Goal: Transaction & Acquisition: Purchase product/service

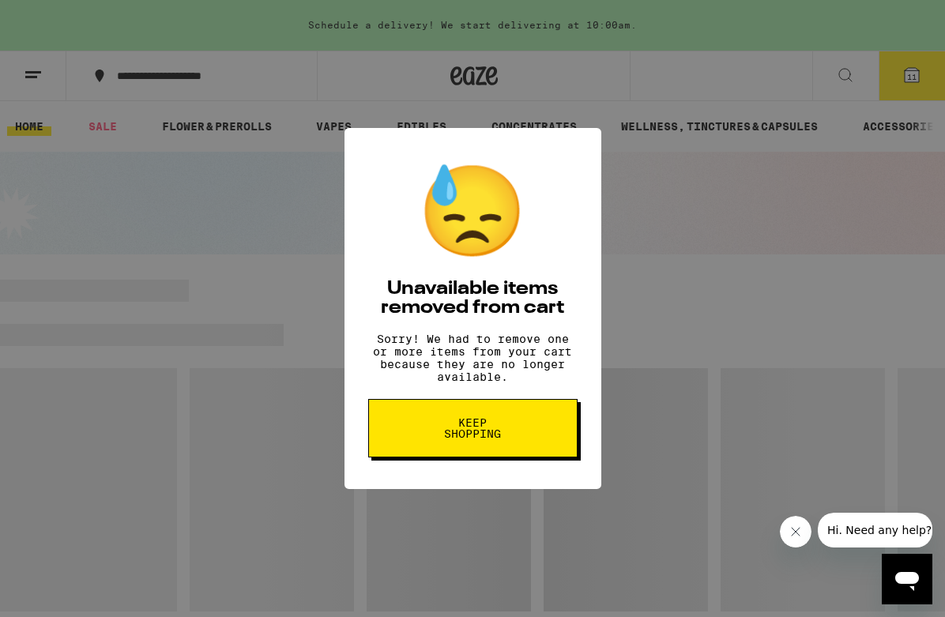
click at [521, 446] on button "Keep Shopping" at bounding box center [472, 428] width 209 height 58
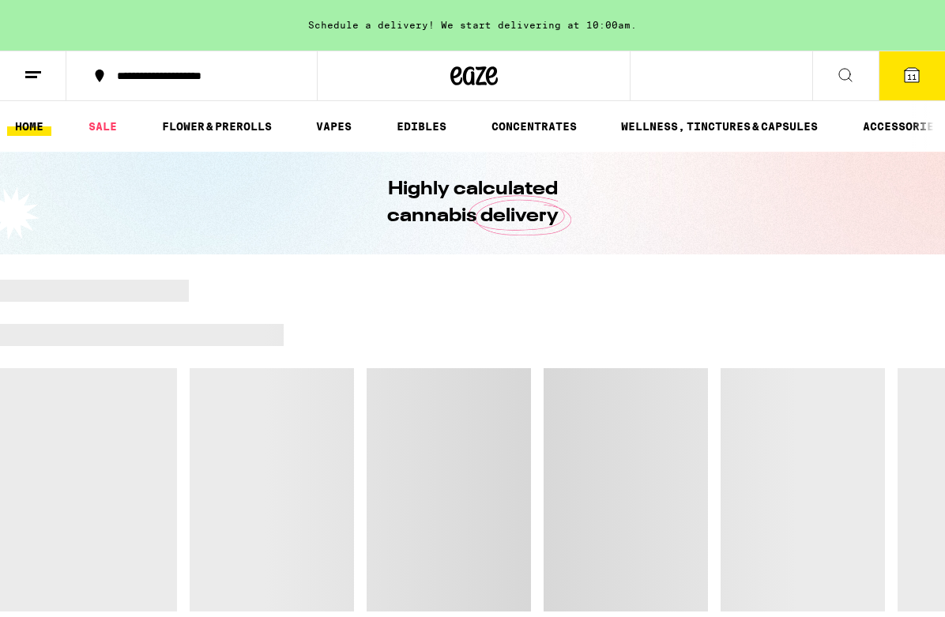
click at [918, 83] on icon at bounding box center [911, 75] width 19 height 19
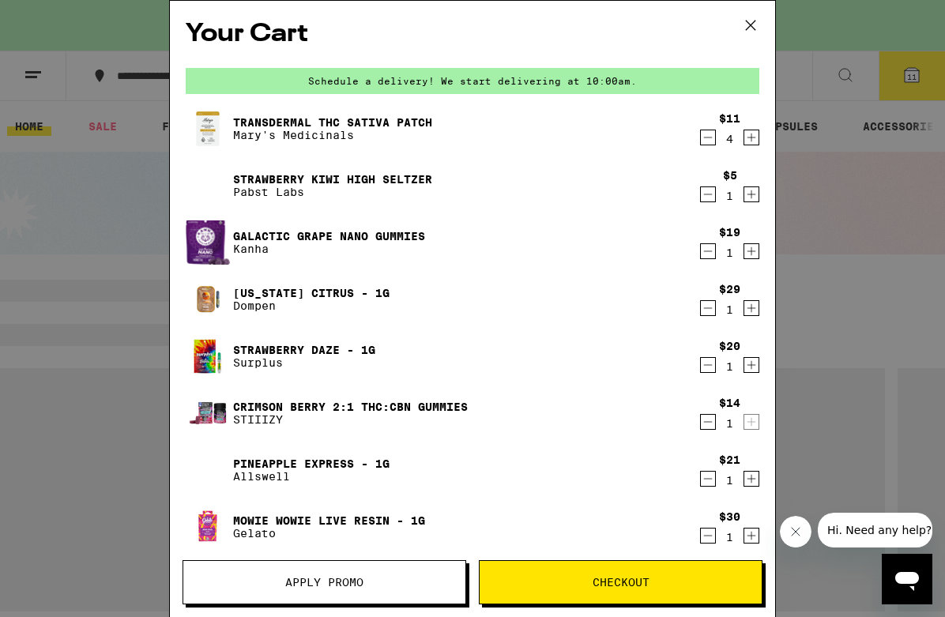
click at [700, 139] on button "Decrement" at bounding box center [708, 138] width 16 height 16
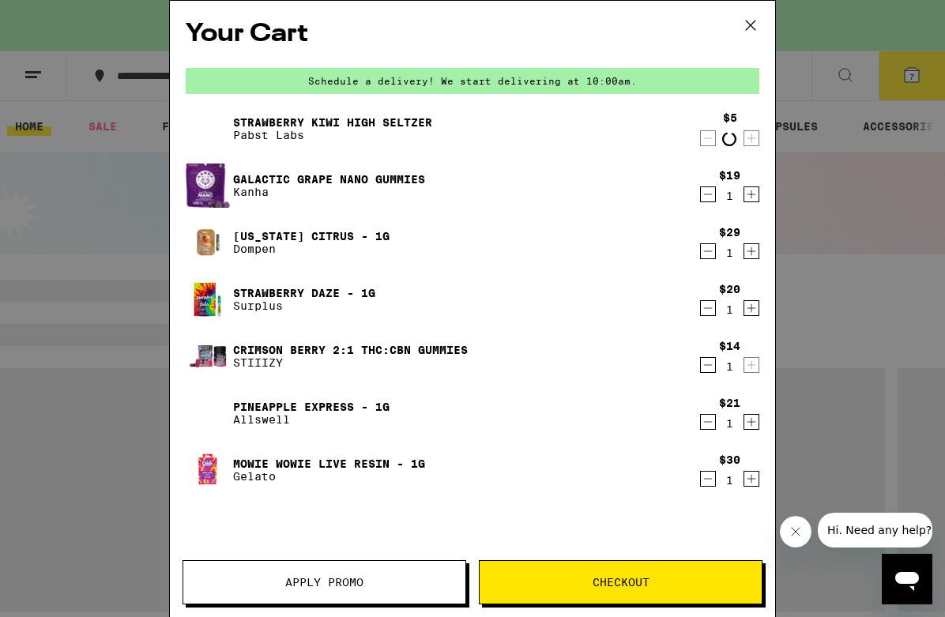
click at [700, 139] on button "Decrement" at bounding box center [708, 138] width 16 height 16
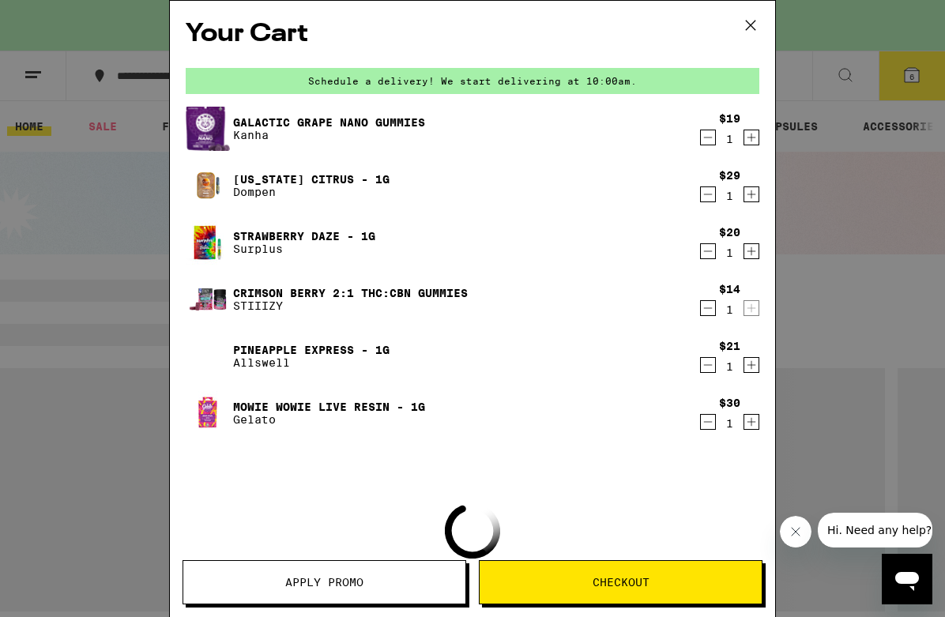
click at [700, 139] on button "Decrement" at bounding box center [708, 138] width 16 height 16
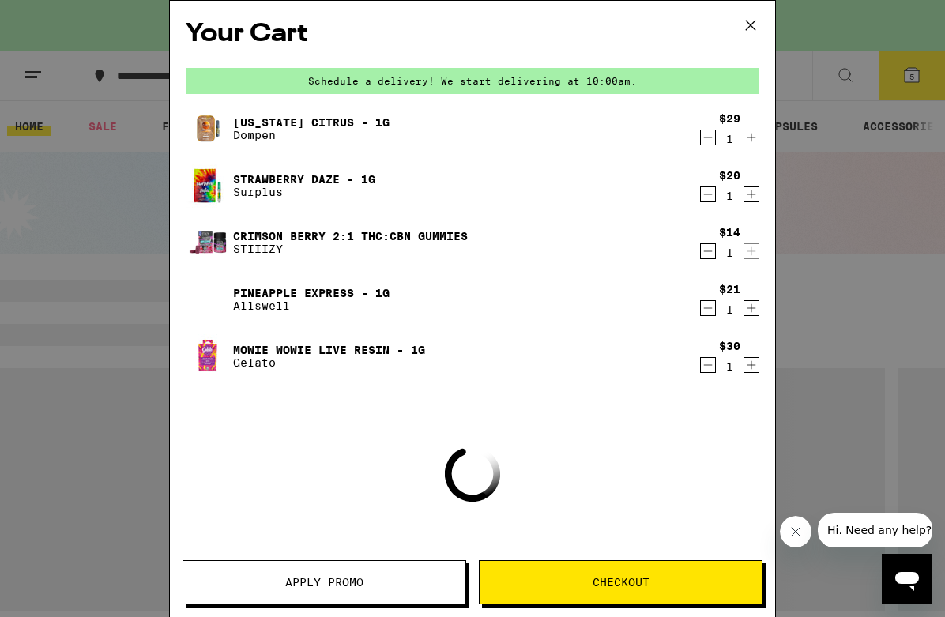
click at [700, 139] on button "Decrement" at bounding box center [708, 138] width 16 height 16
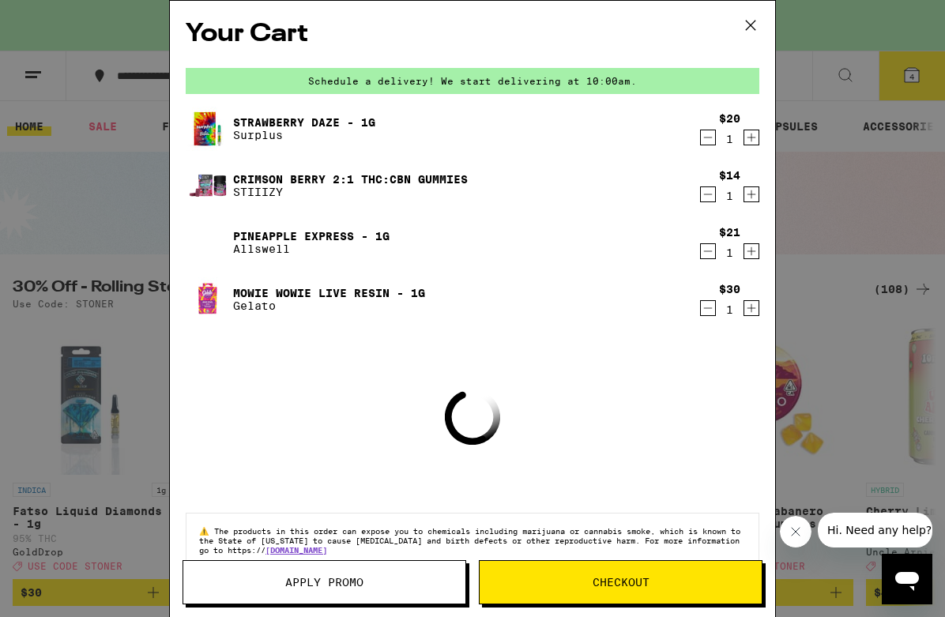
click at [700, 139] on button "Decrement" at bounding box center [708, 138] width 16 height 16
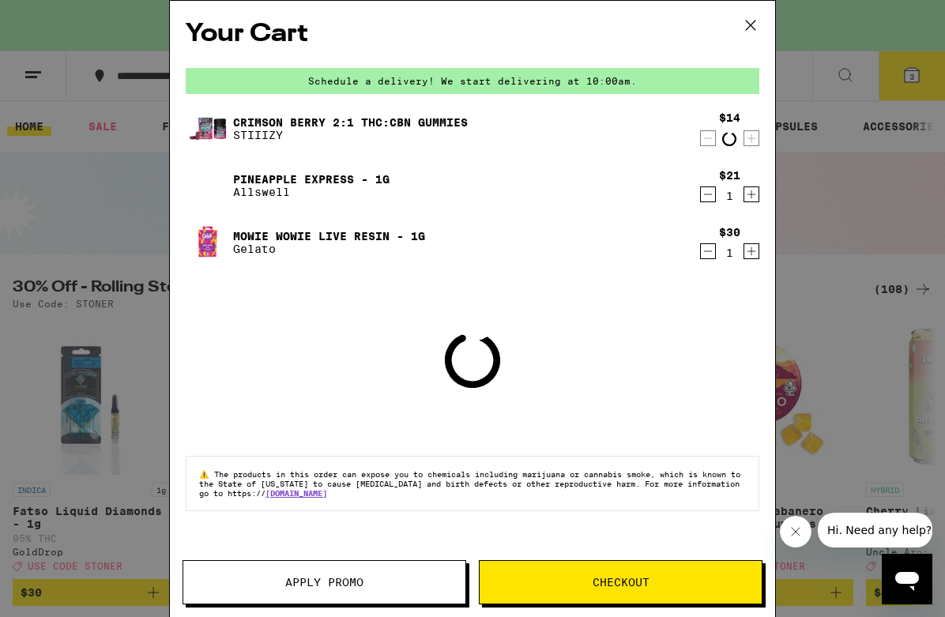
click at [700, 139] on button "Decrement" at bounding box center [708, 138] width 16 height 16
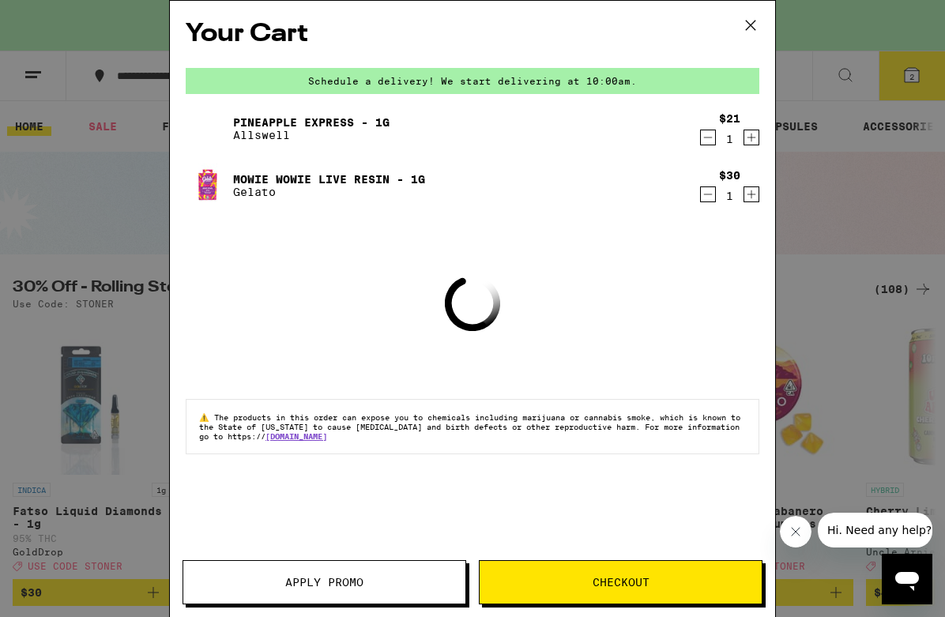
click at [700, 139] on button "Decrement" at bounding box center [708, 138] width 16 height 16
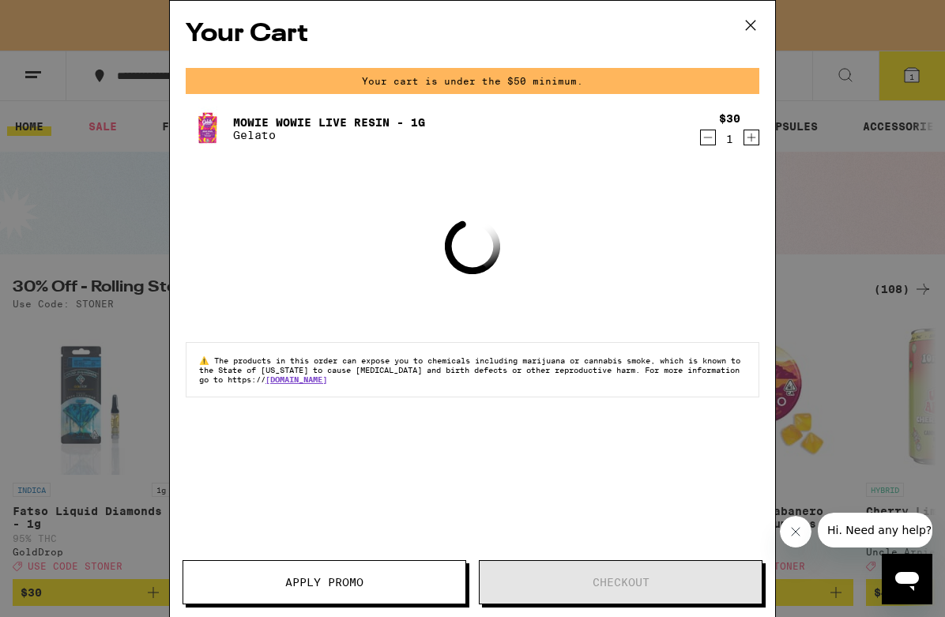
click at [700, 139] on button "Decrement" at bounding box center [708, 138] width 16 height 16
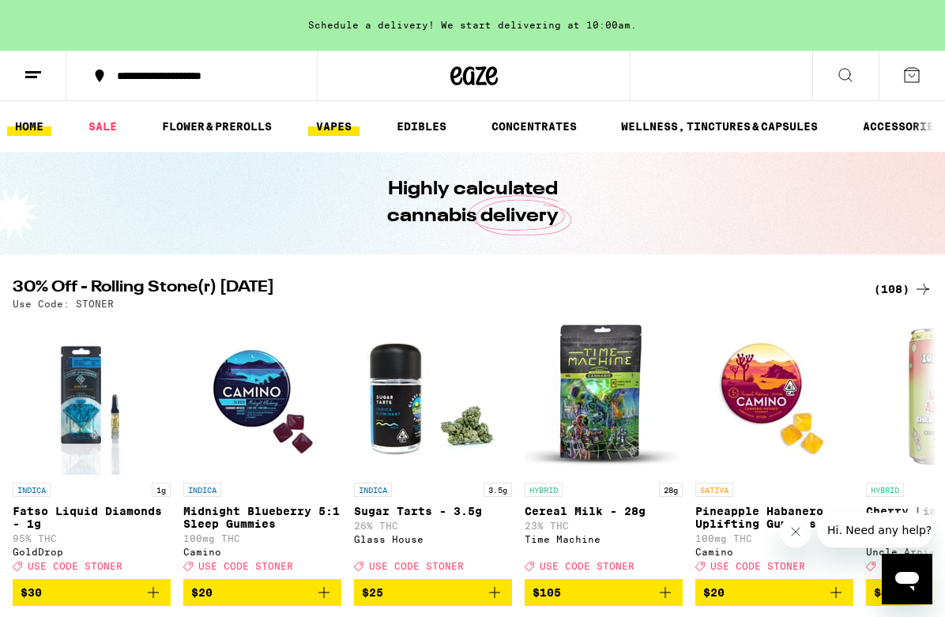
click at [341, 119] on link "VAPES" at bounding box center [333, 126] width 51 height 19
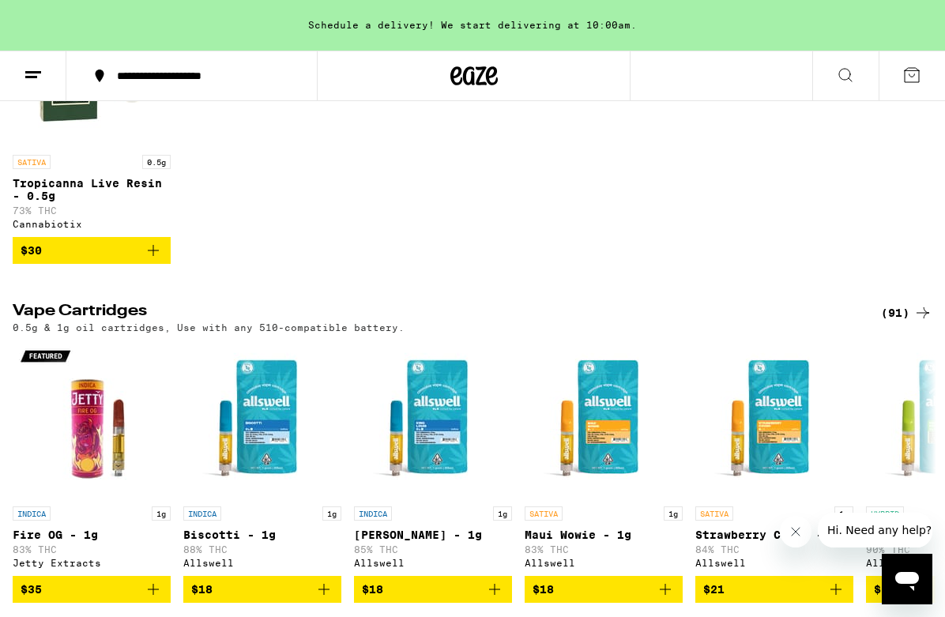
scroll to position [703, 0]
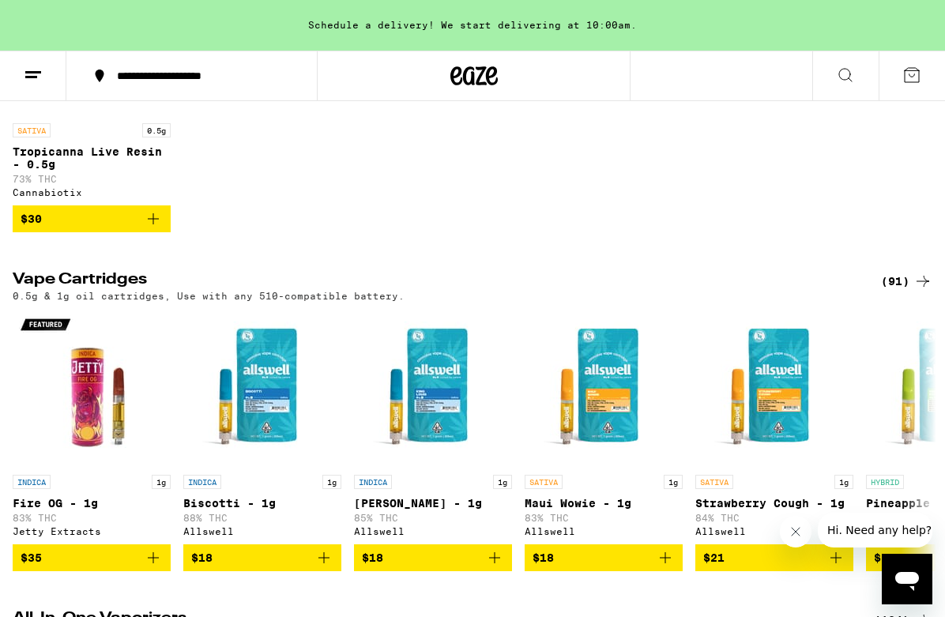
click at [895, 291] on div "(91)" at bounding box center [906, 281] width 51 height 19
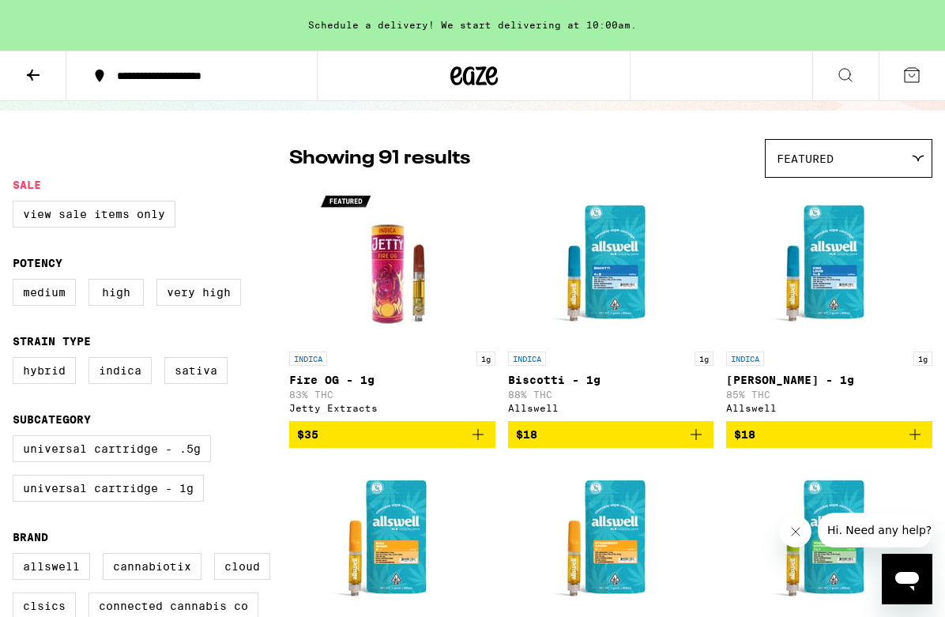
scroll to position [97, 0]
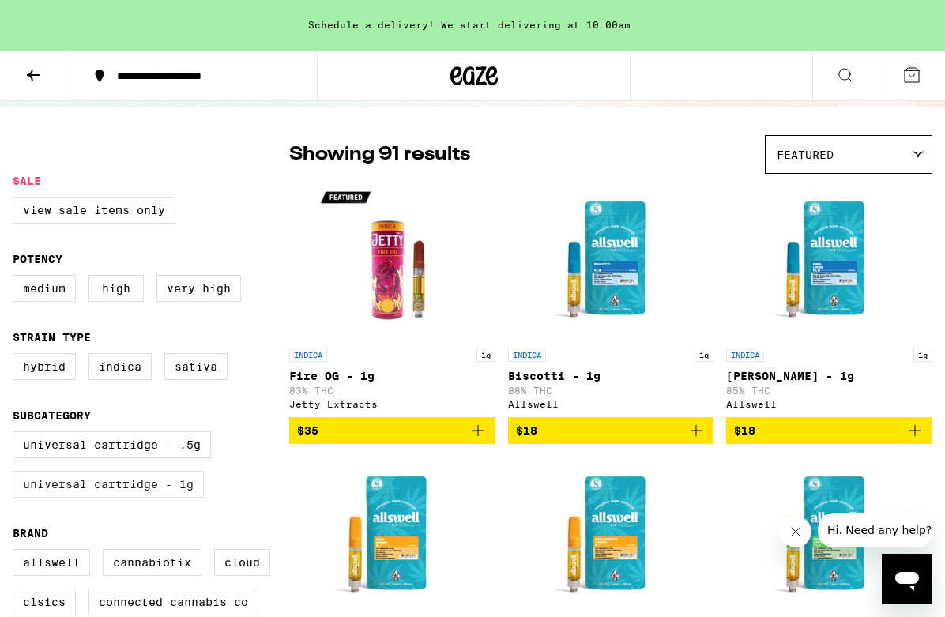
click at [195, 495] on label "Universal Cartridge - 1g" at bounding box center [108, 484] width 191 height 27
click at [17, 435] on input "Universal Cartridge - 1g" at bounding box center [16, 434] width 1 height 1
checkbox input "true"
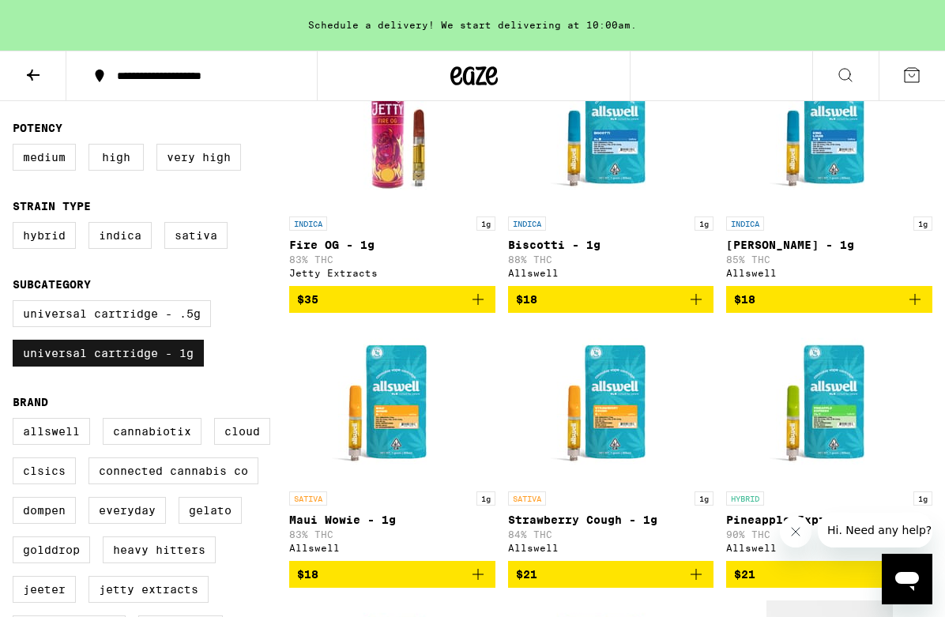
scroll to position [200, 0]
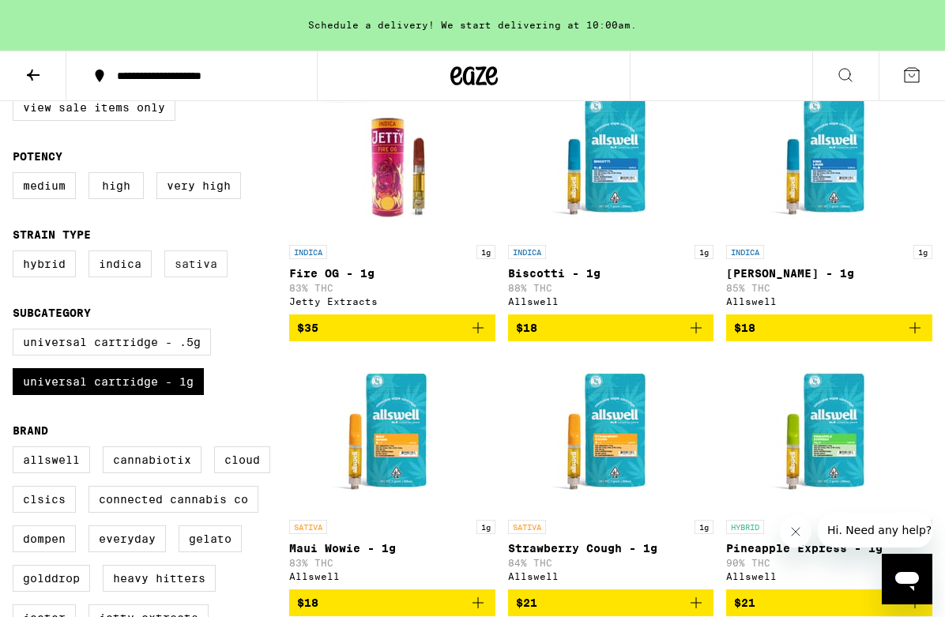
click at [178, 266] on label "Sativa" at bounding box center [195, 263] width 63 height 27
click at [17, 254] on input "Sativa" at bounding box center [16, 253] width 1 height 1
checkbox input "true"
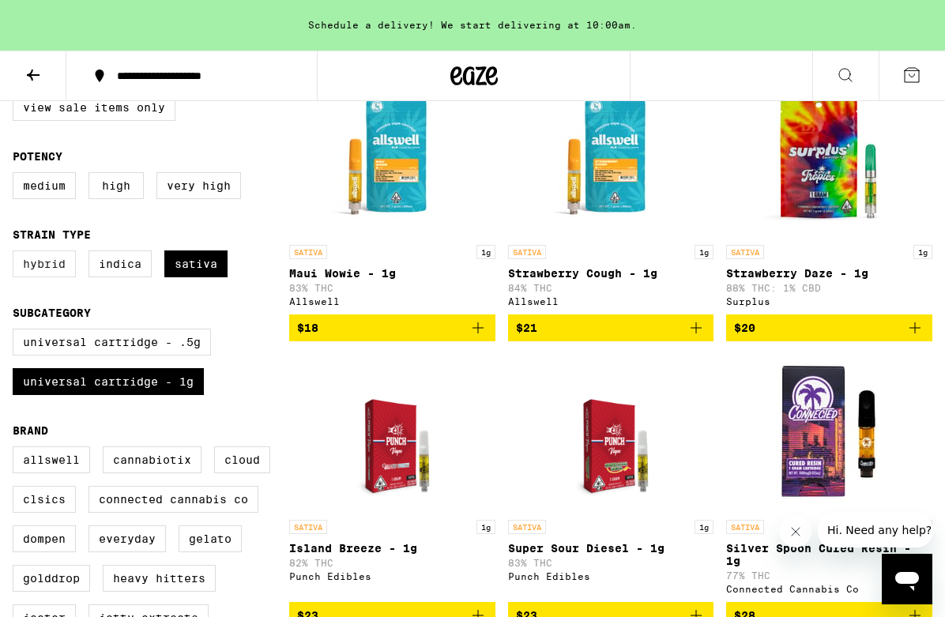
click at [46, 272] on label "Hybrid" at bounding box center [44, 263] width 63 height 27
click at [17, 254] on input "Hybrid" at bounding box center [16, 253] width 1 height 1
checkbox input "true"
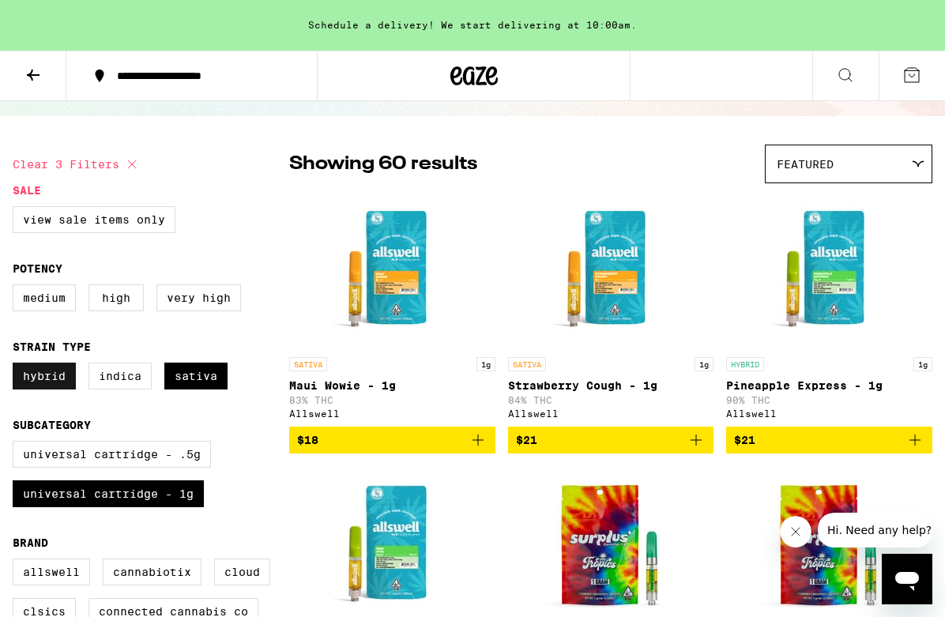
scroll to position [92, 0]
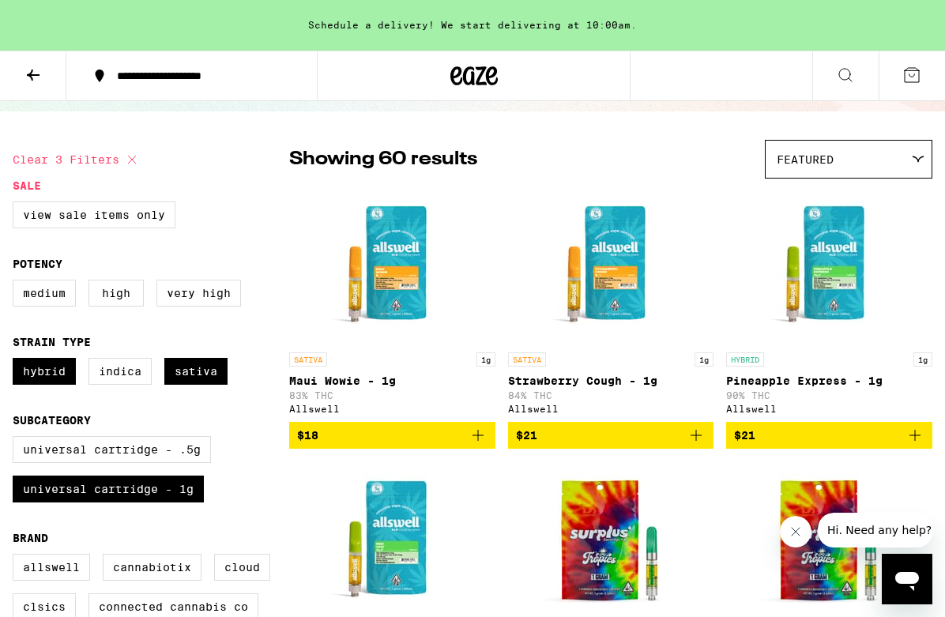
click at [819, 171] on div "Featured" at bounding box center [849, 159] width 166 height 37
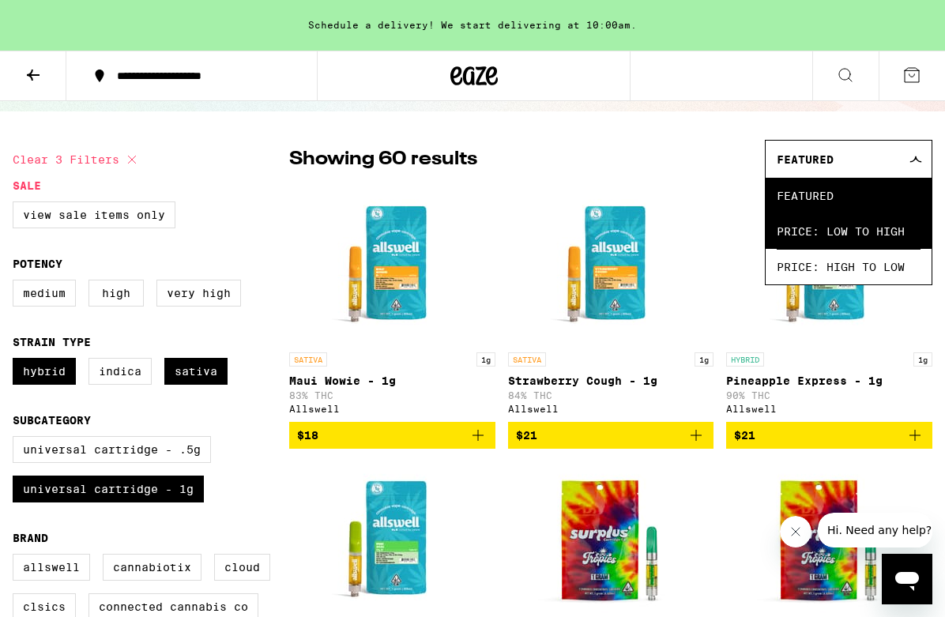
click at [837, 231] on span "Price: Low to High" at bounding box center [849, 231] width 144 height 36
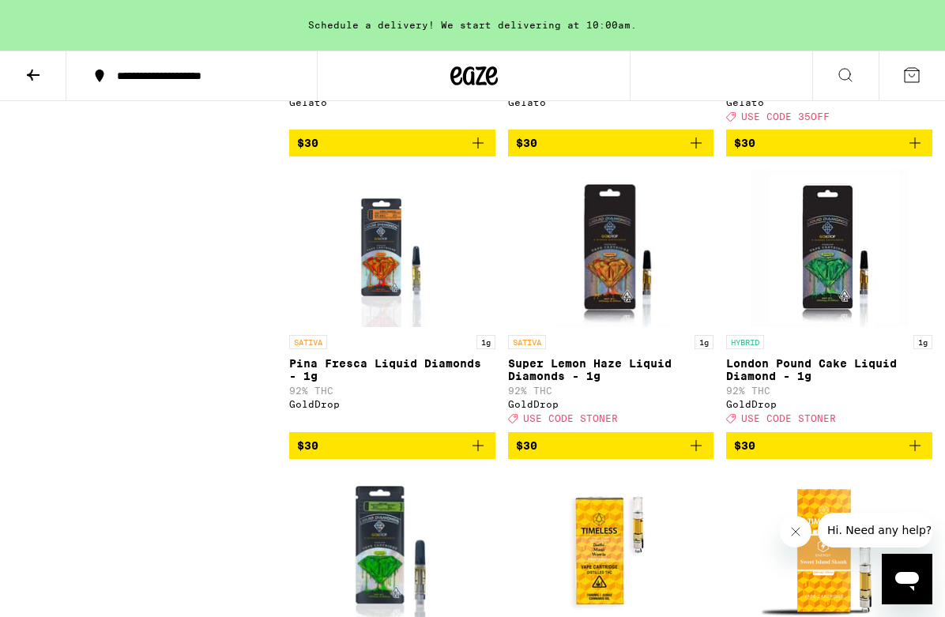
scroll to position [2077, 0]
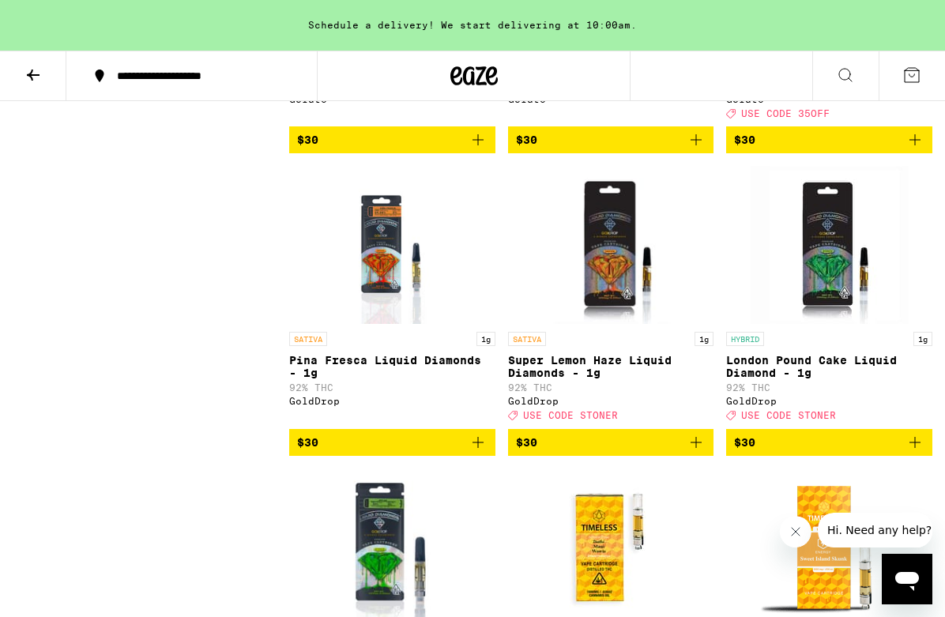
click at [567, 421] on span "USE CODE STONER" at bounding box center [570, 416] width 95 height 10
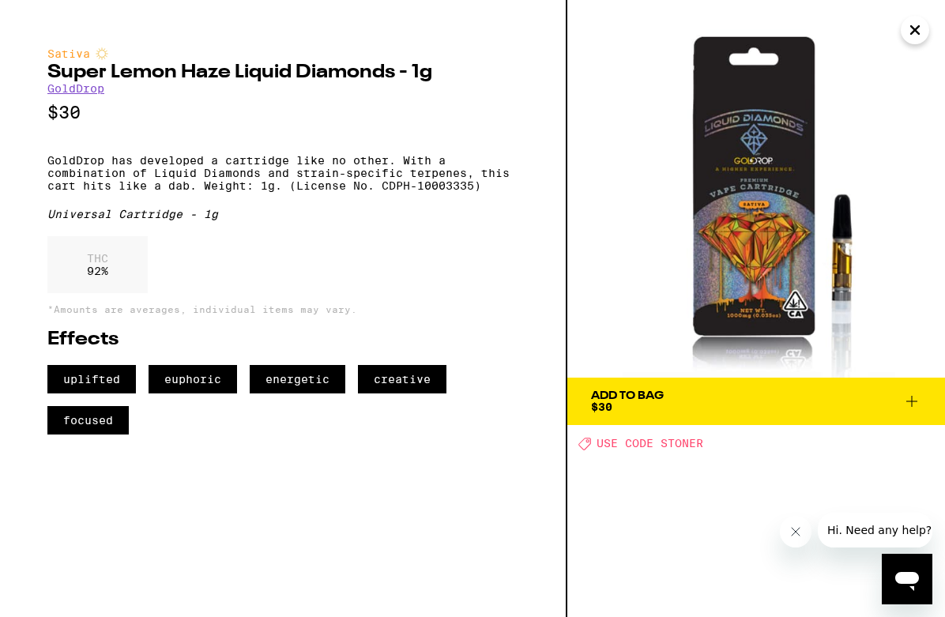
click at [611, 440] on span "USE CODE STONER" at bounding box center [650, 444] width 107 height 13
click at [919, 28] on icon "Close" at bounding box center [914, 30] width 19 height 24
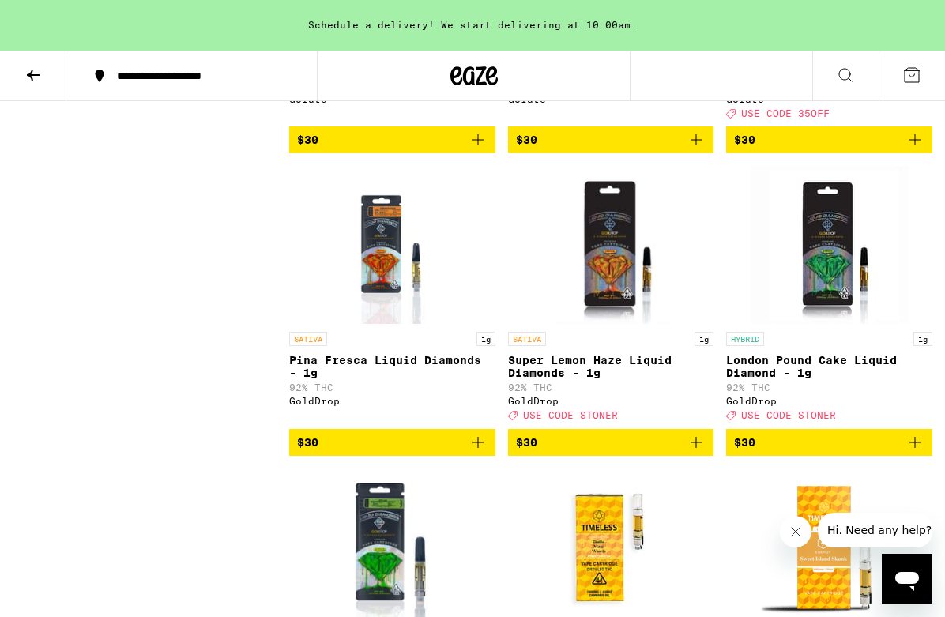
click at [635, 452] on span "$30" at bounding box center [611, 442] width 190 height 19
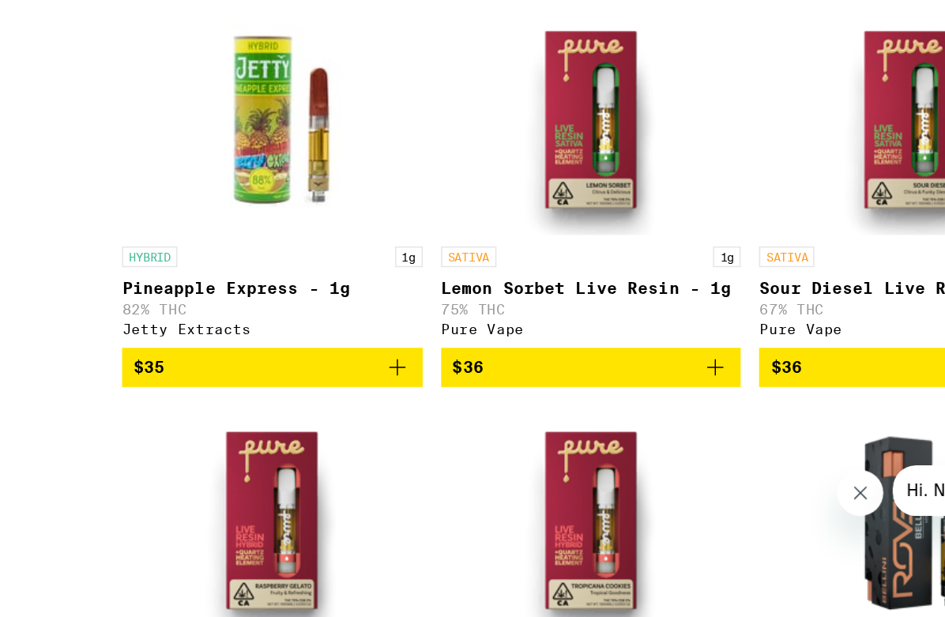
scroll to position [3479, 0]
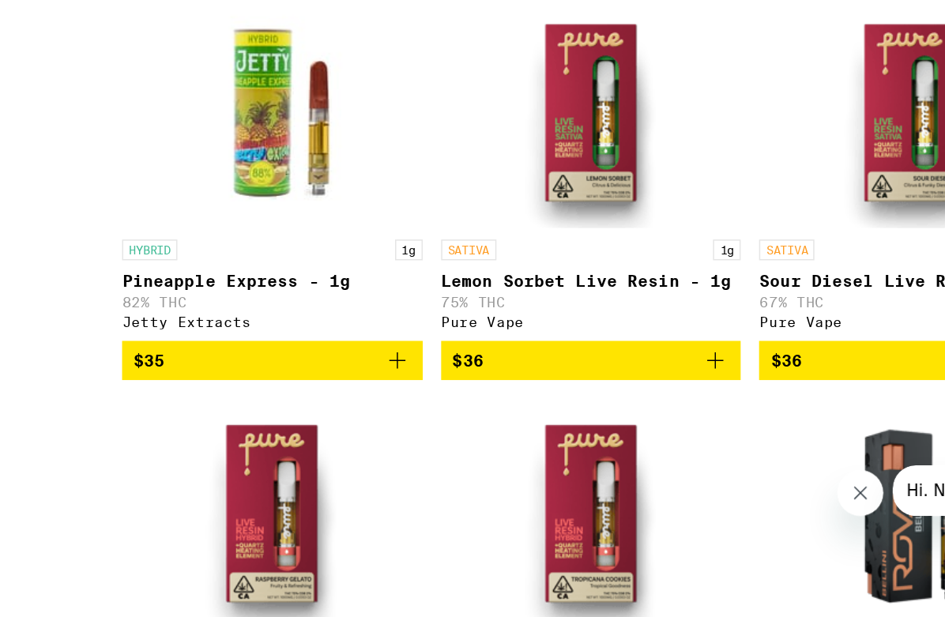
click at [627, 450] on span "$36" at bounding box center [611, 440] width 190 height 19
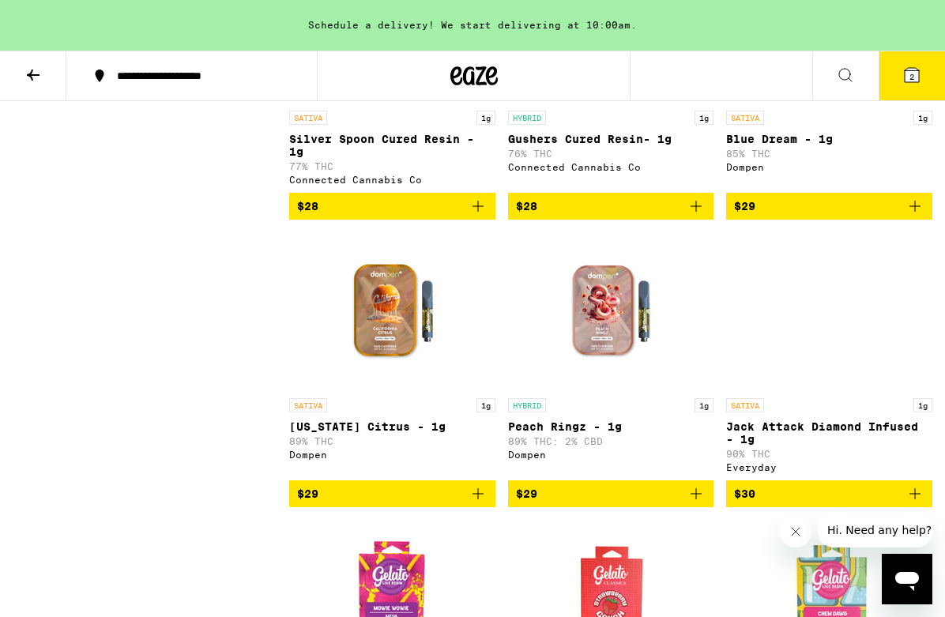
scroll to position [1433, 0]
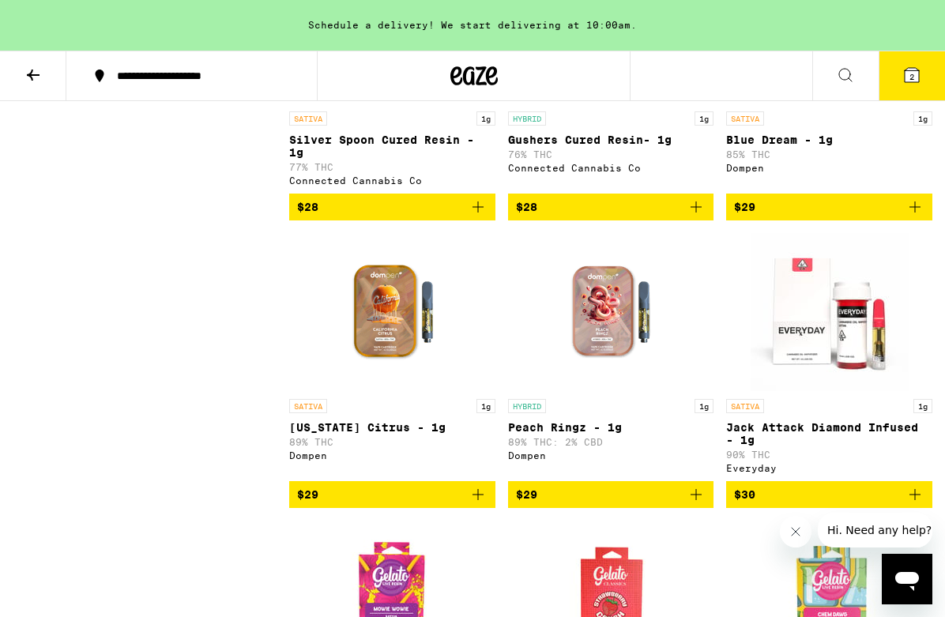
click at [832, 351] on img "Open page for Jack Attack Diamond Infused - 1g from Everyday" at bounding box center [830, 312] width 158 height 158
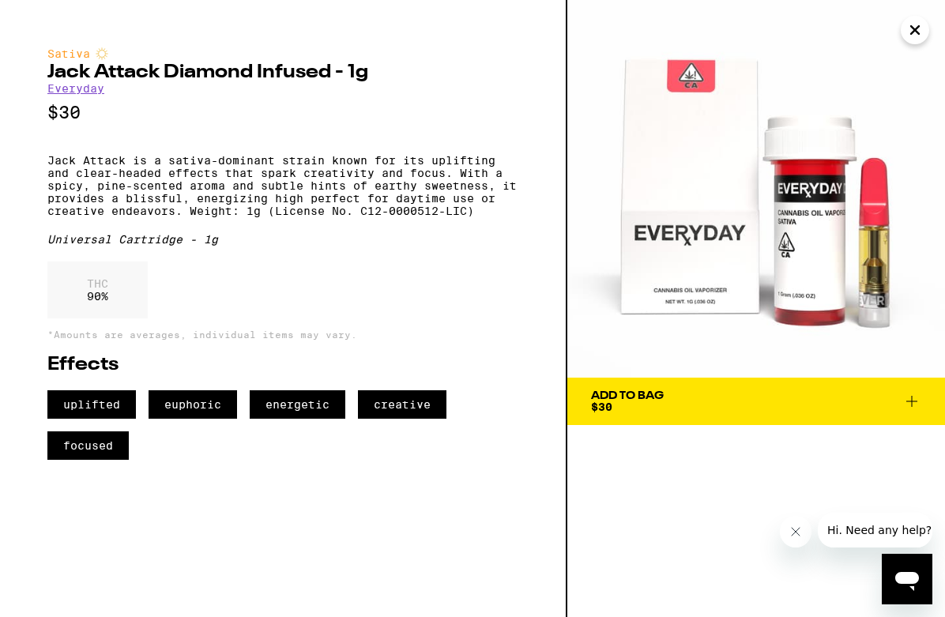
click at [921, 32] on icon "Close" at bounding box center [914, 30] width 19 height 24
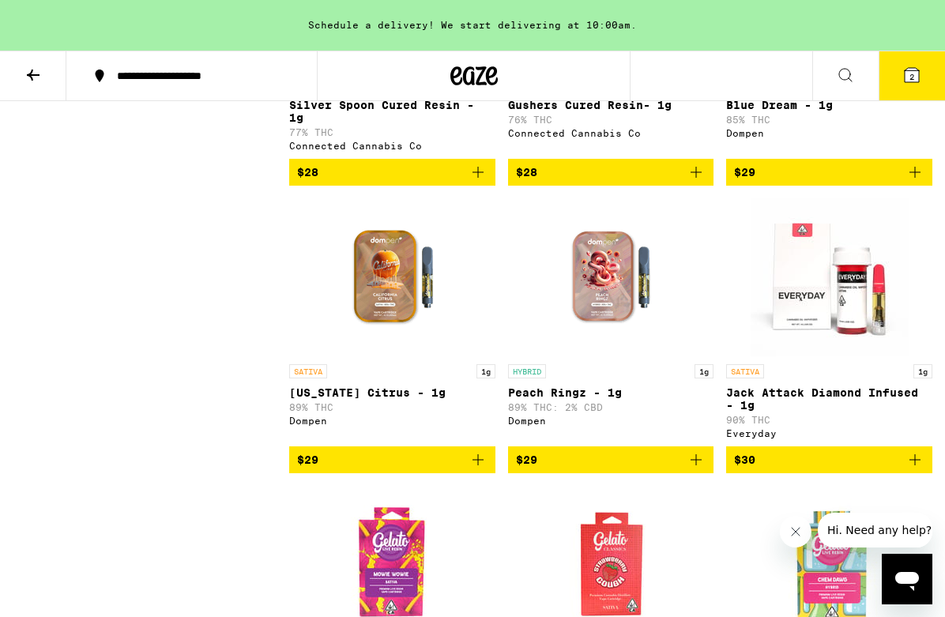
scroll to position [1470, 0]
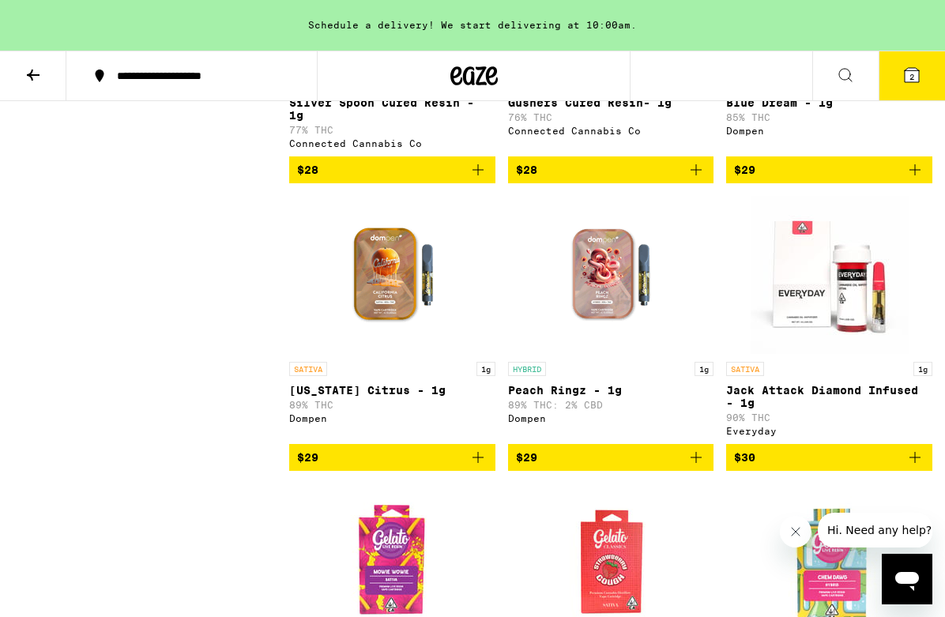
click at [760, 467] on span "$30" at bounding box center [829, 457] width 190 height 19
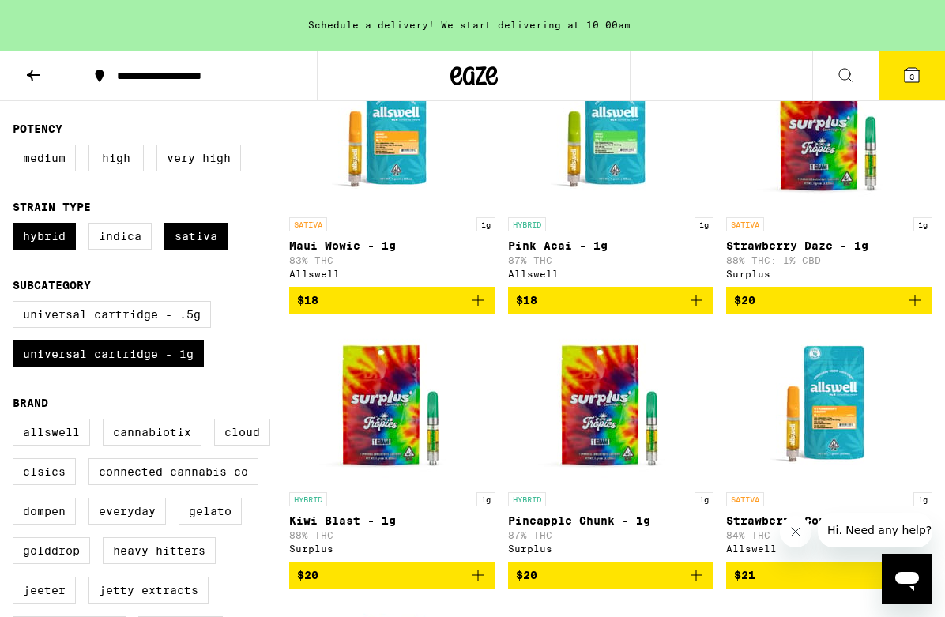
scroll to position [213, 0]
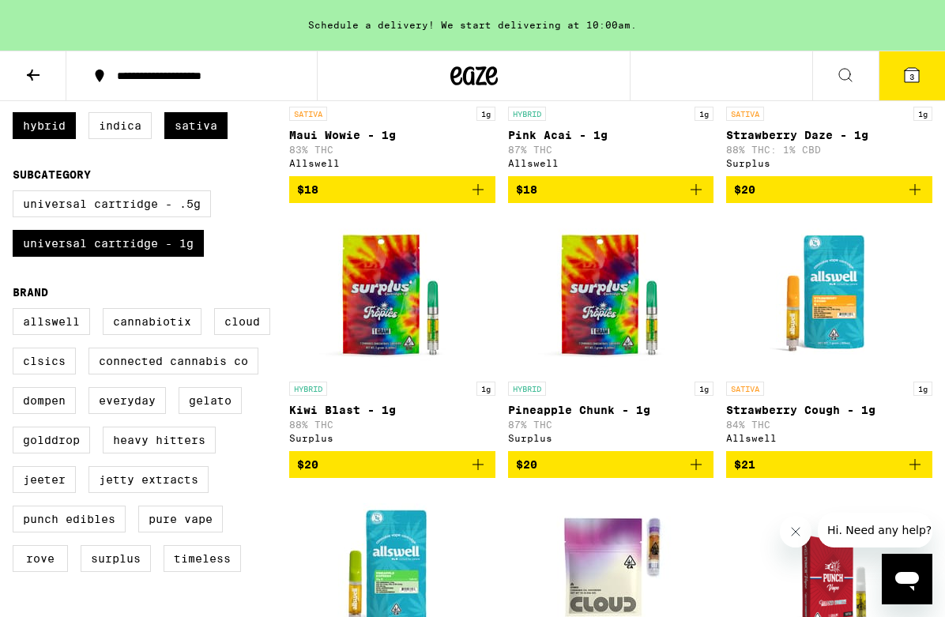
click at [916, 474] on icon "Add to bag" at bounding box center [914, 464] width 19 height 19
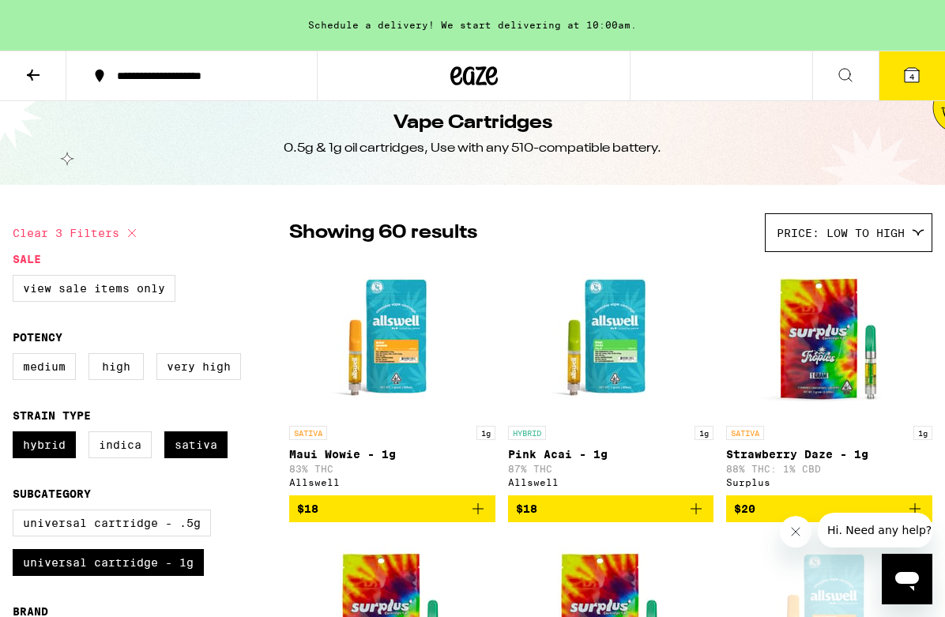
scroll to position [20, 0]
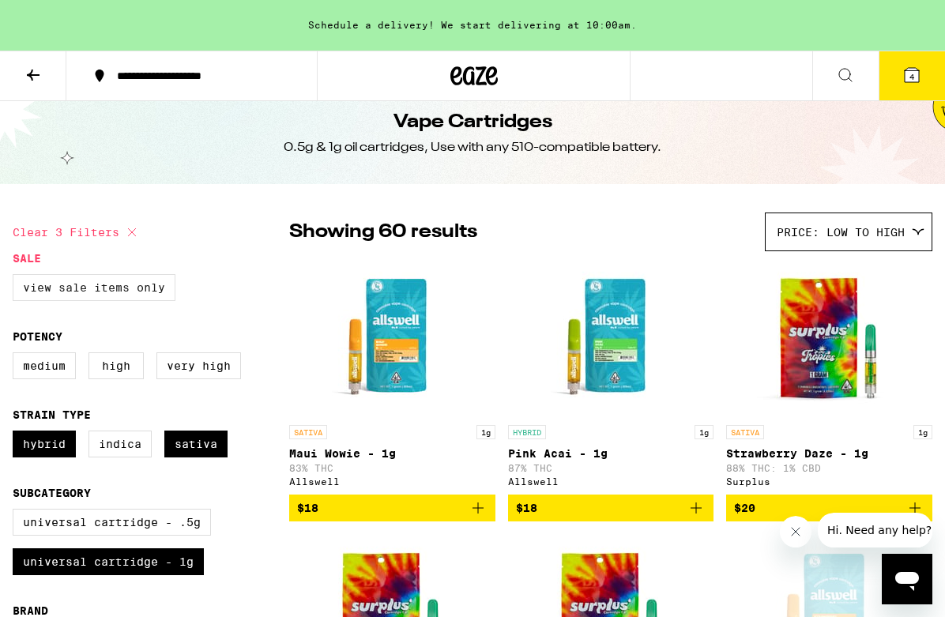
click at [149, 285] on label "View Sale Items Only" at bounding box center [94, 287] width 163 height 27
click at [17, 277] on input "View Sale Items Only" at bounding box center [16, 277] width 1 height 1
checkbox input "true"
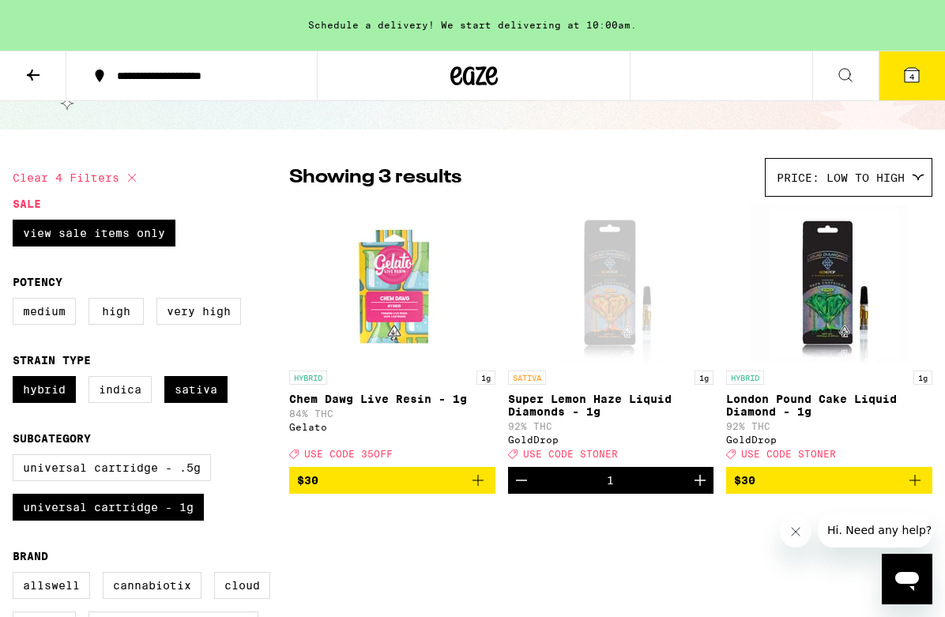
scroll to position [80, 0]
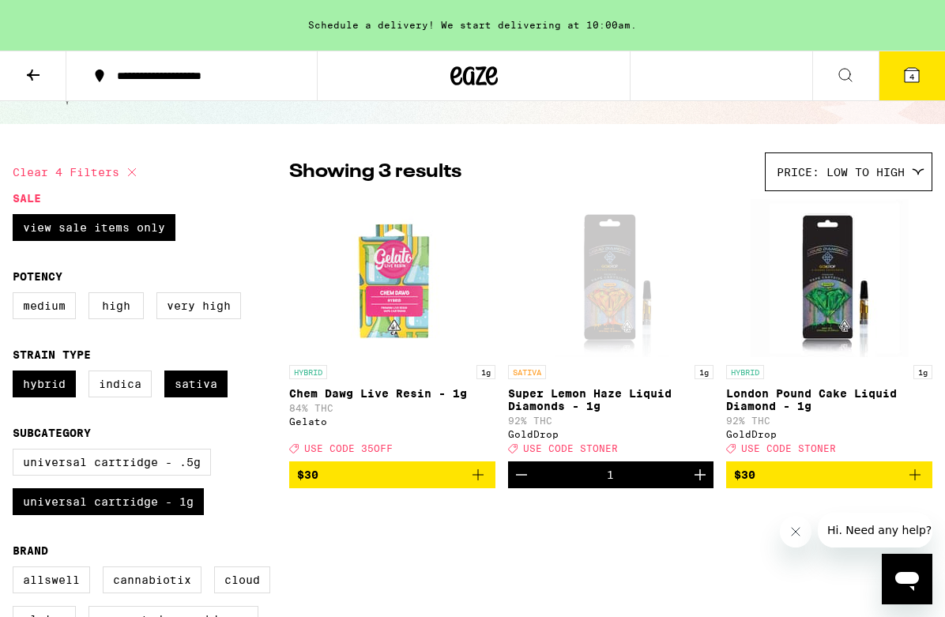
click at [34, 72] on icon at bounding box center [33, 75] width 19 height 19
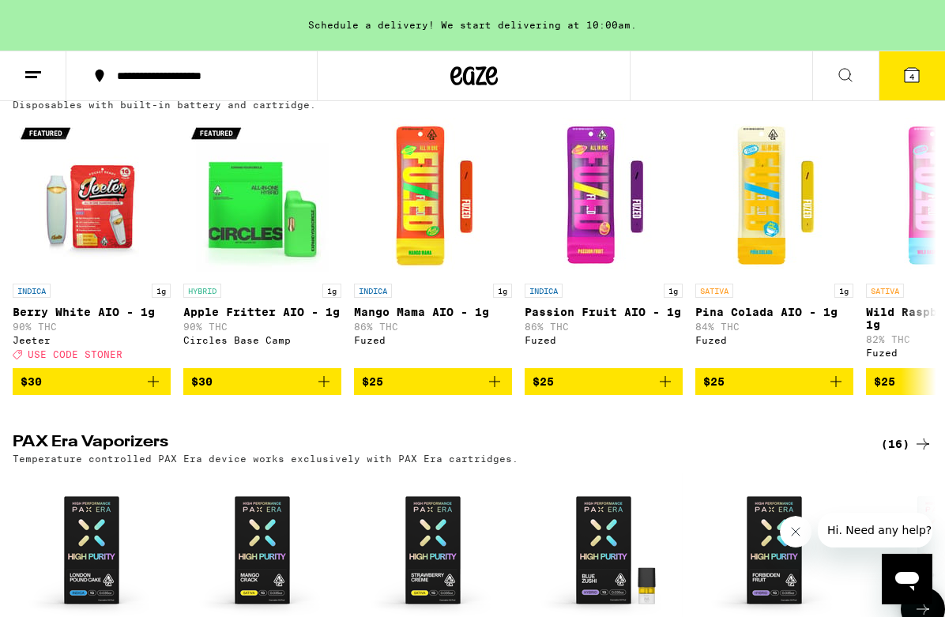
scroll to position [1209, 0]
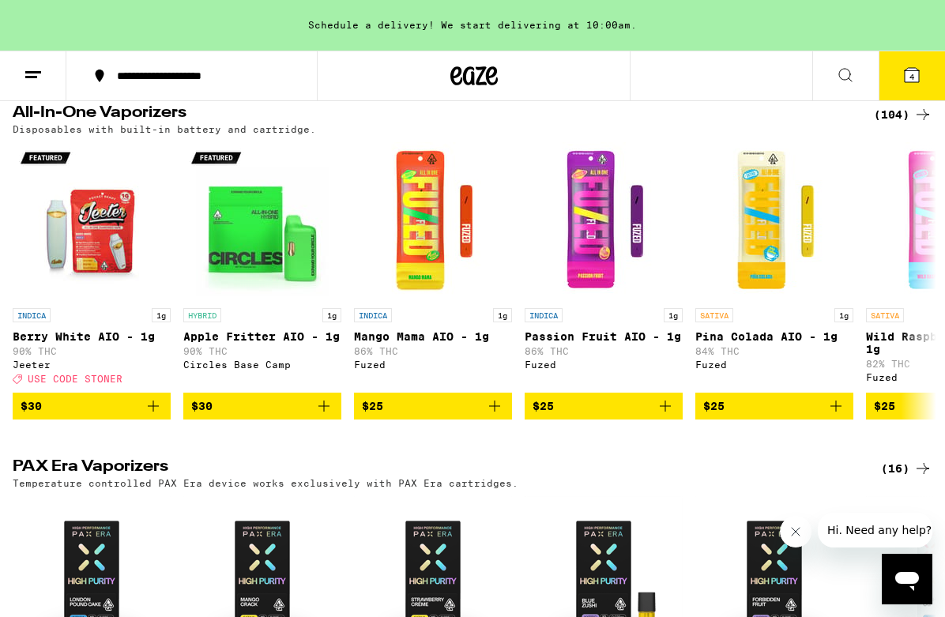
click at [897, 124] on div "(104)" at bounding box center [903, 114] width 58 height 19
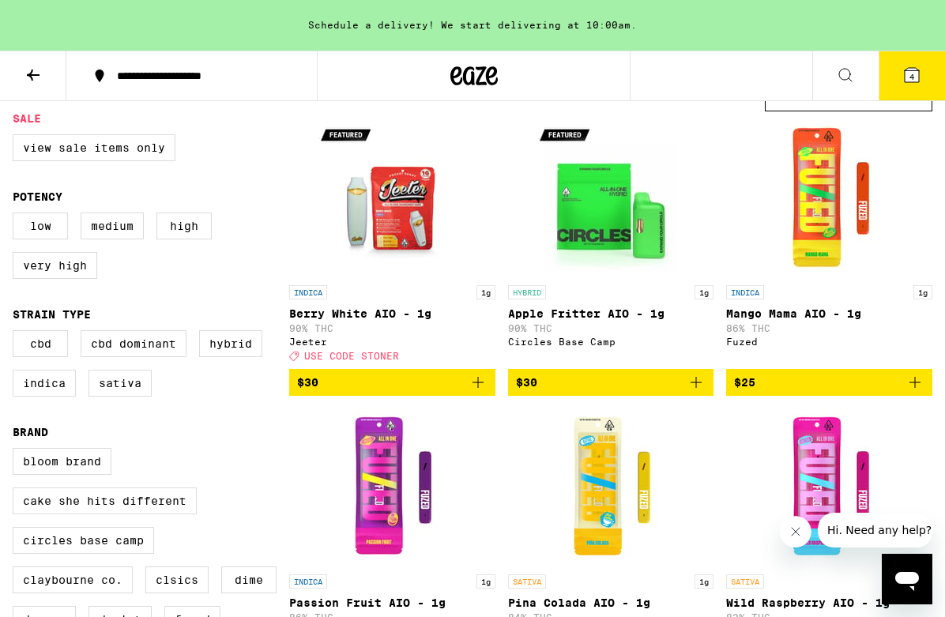
scroll to position [159, 0]
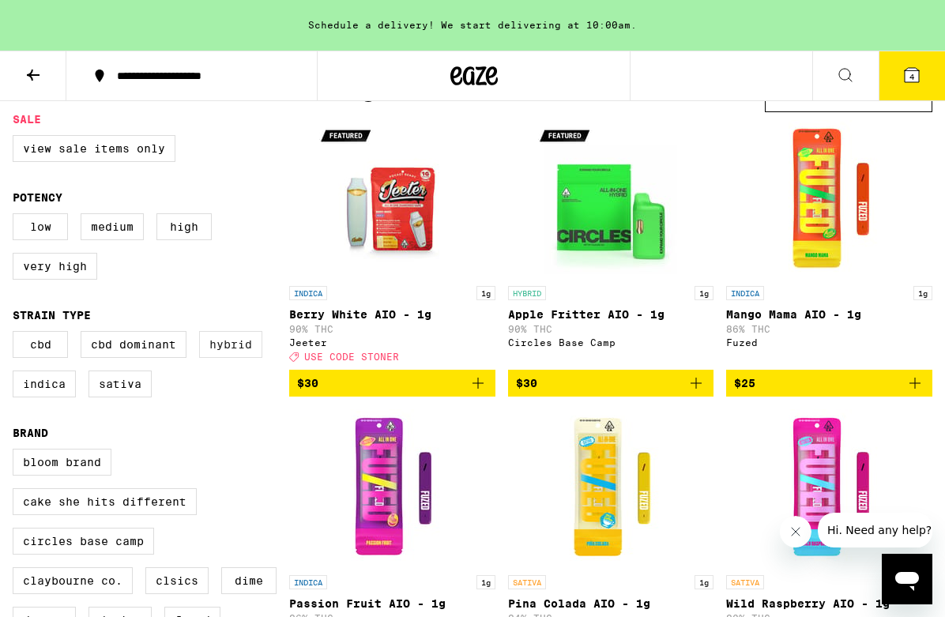
click at [231, 358] on label "Hybrid" at bounding box center [230, 344] width 63 height 27
click at [17, 334] on input "Hybrid" at bounding box center [16, 333] width 1 height 1
checkbox input "true"
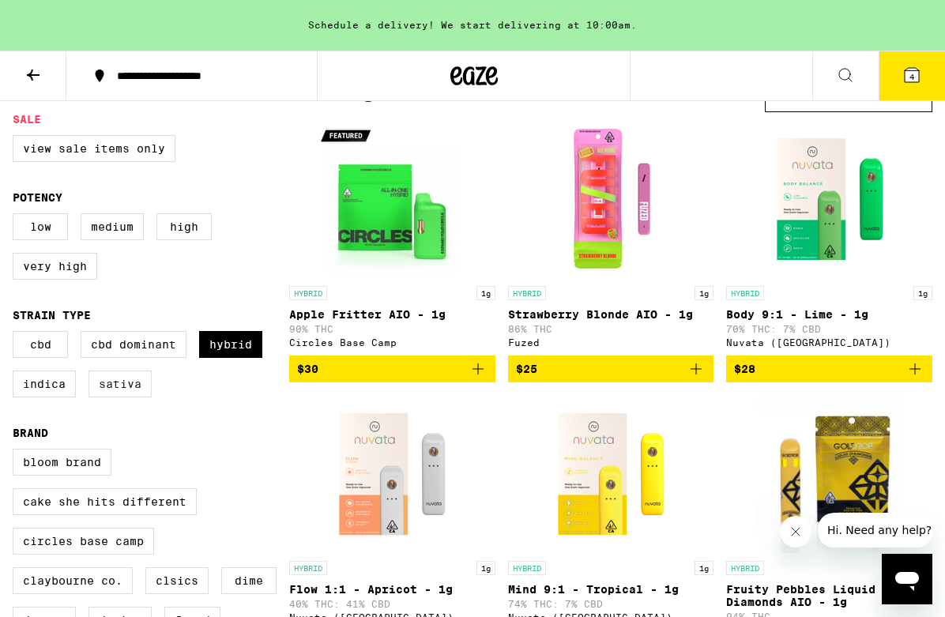
click at [142, 397] on label "Sativa" at bounding box center [119, 384] width 63 height 27
click at [17, 334] on input "Sativa" at bounding box center [16, 333] width 1 height 1
checkbox input "true"
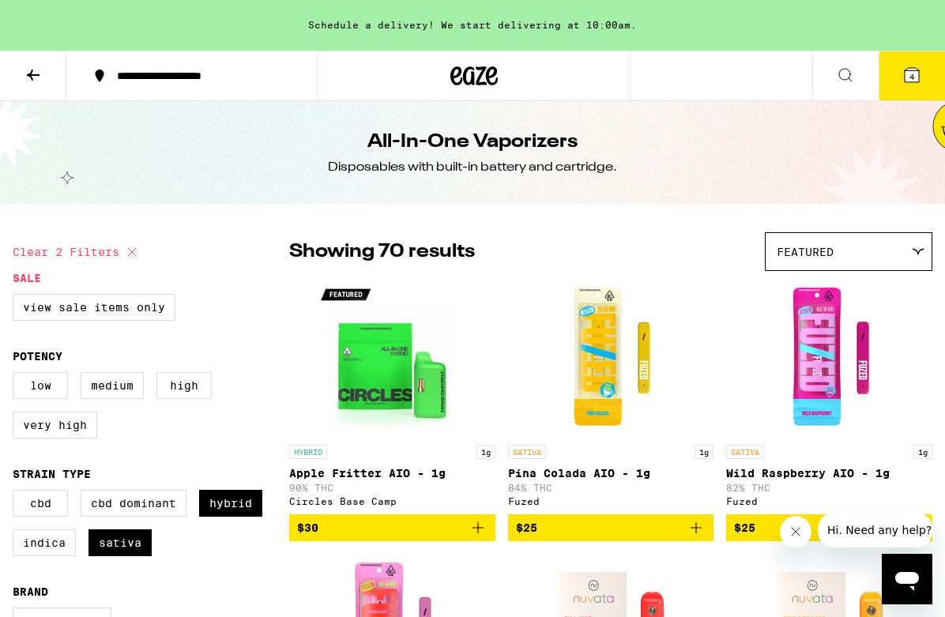
click at [805, 235] on div "Featured" at bounding box center [849, 251] width 166 height 37
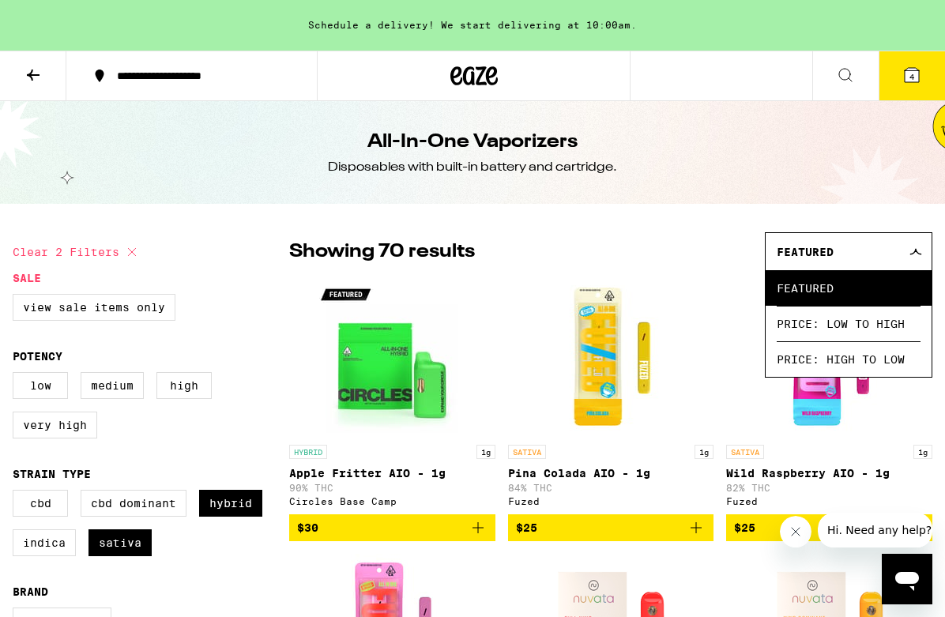
click at [805, 235] on div "Featured" at bounding box center [849, 251] width 166 height 37
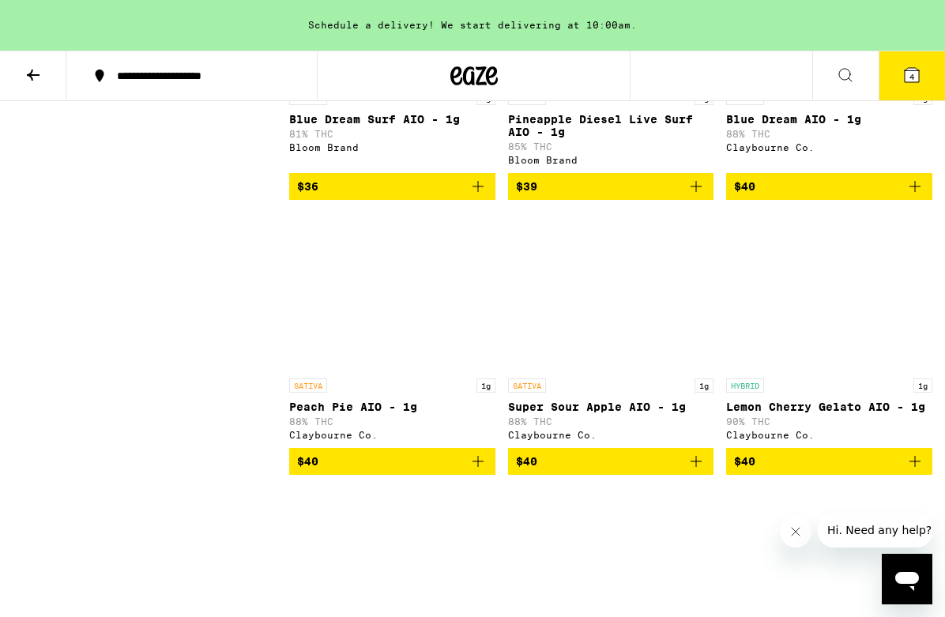
scroll to position [4782, 0]
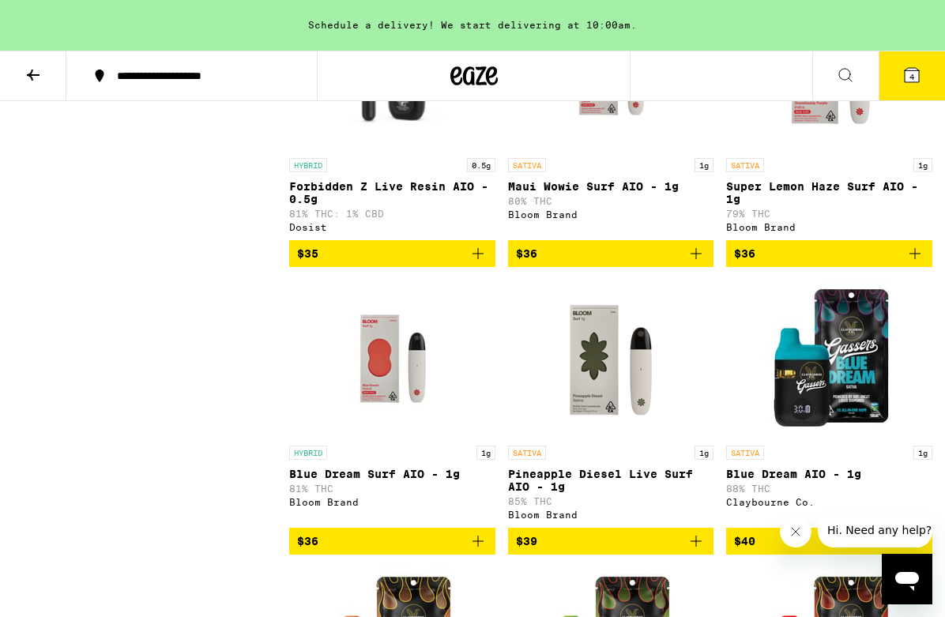
click at [37, 79] on icon at bounding box center [33, 75] width 19 height 19
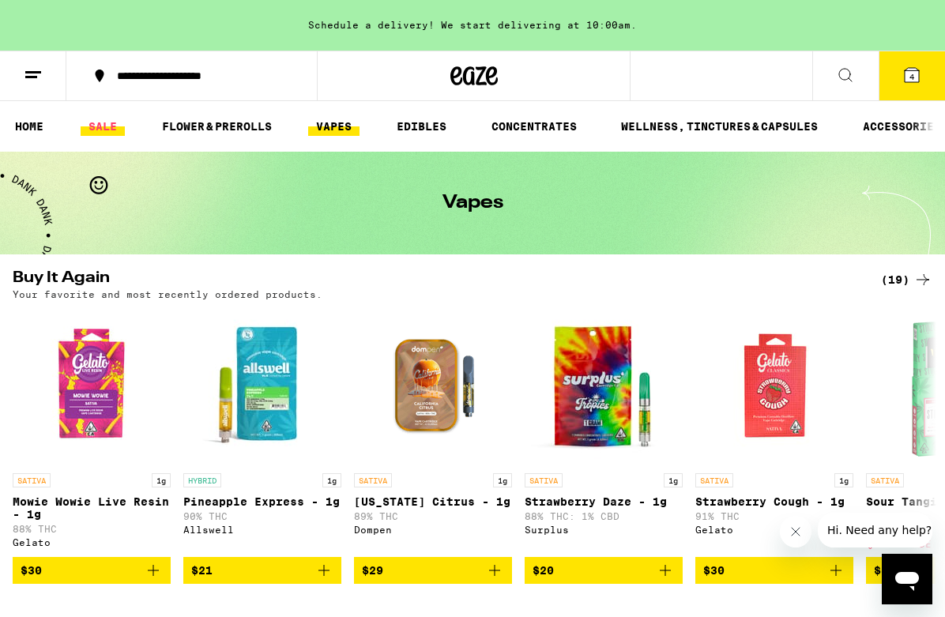
click at [115, 119] on link "SALE" at bounding box center [103, 126] width 44 height 19
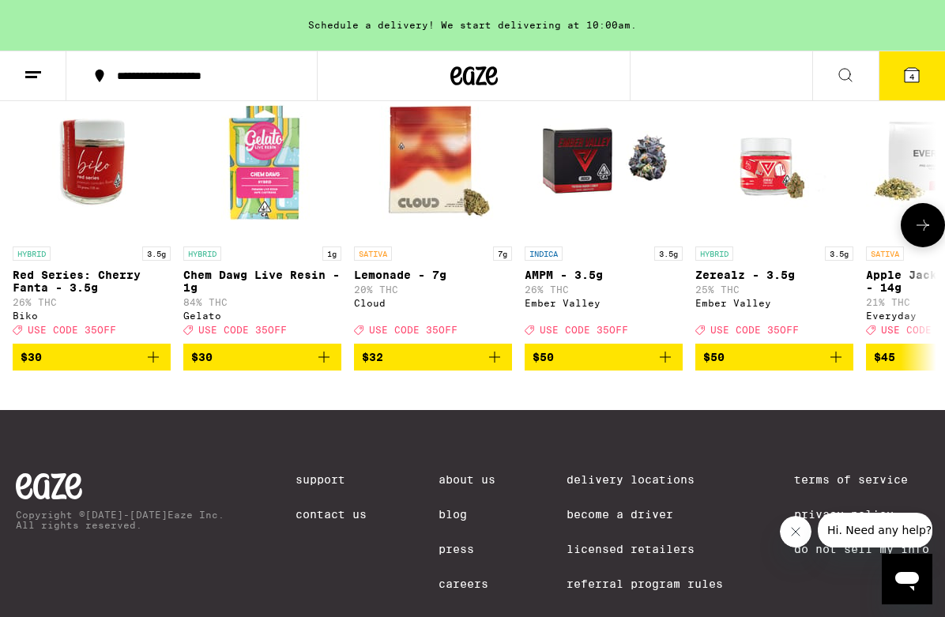
scroll to position [598, 0]
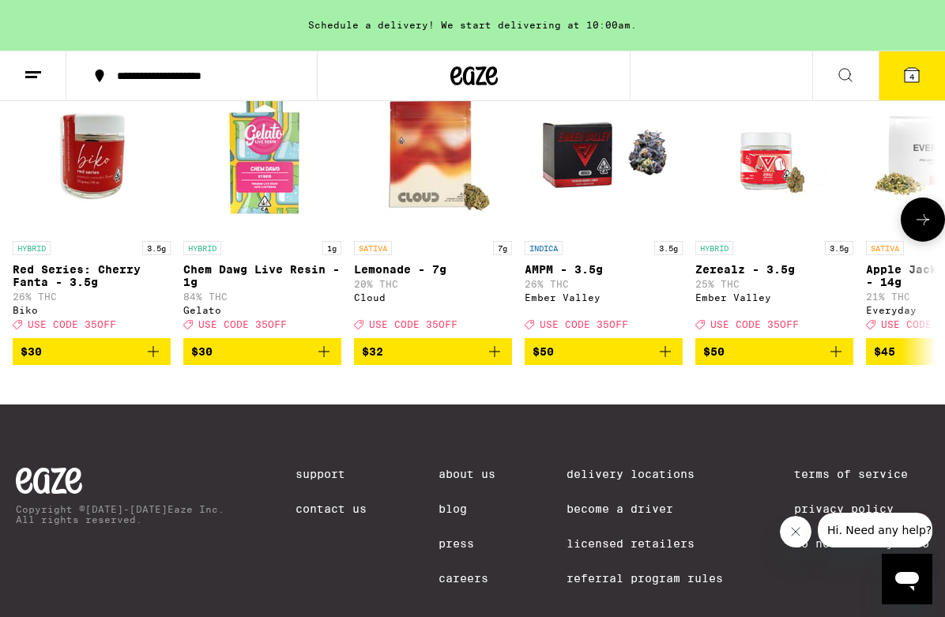
click at [927, 229] on icon at bounding box center [922, 219] width 19 height 19
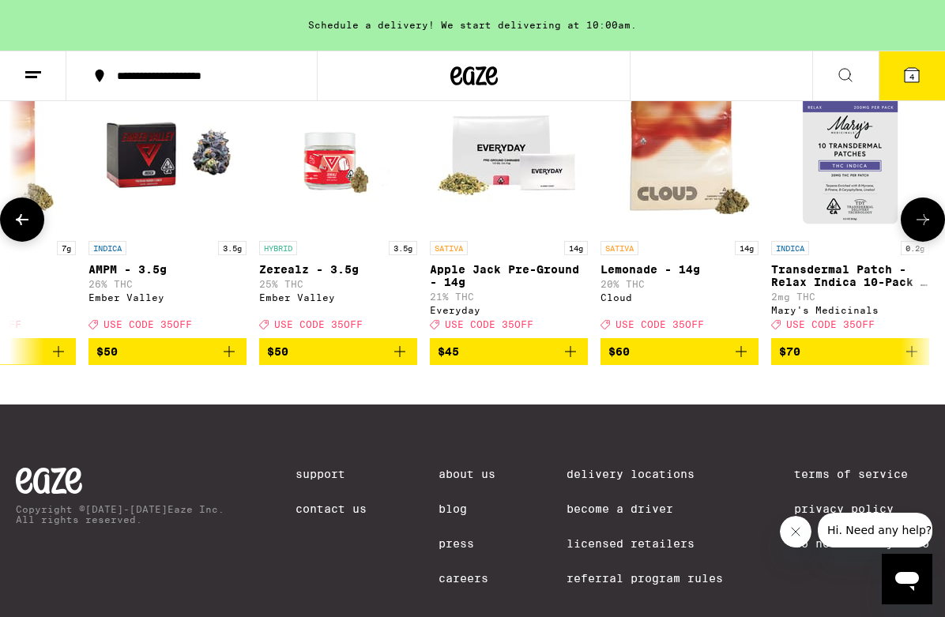
scroll to position [0, 446]
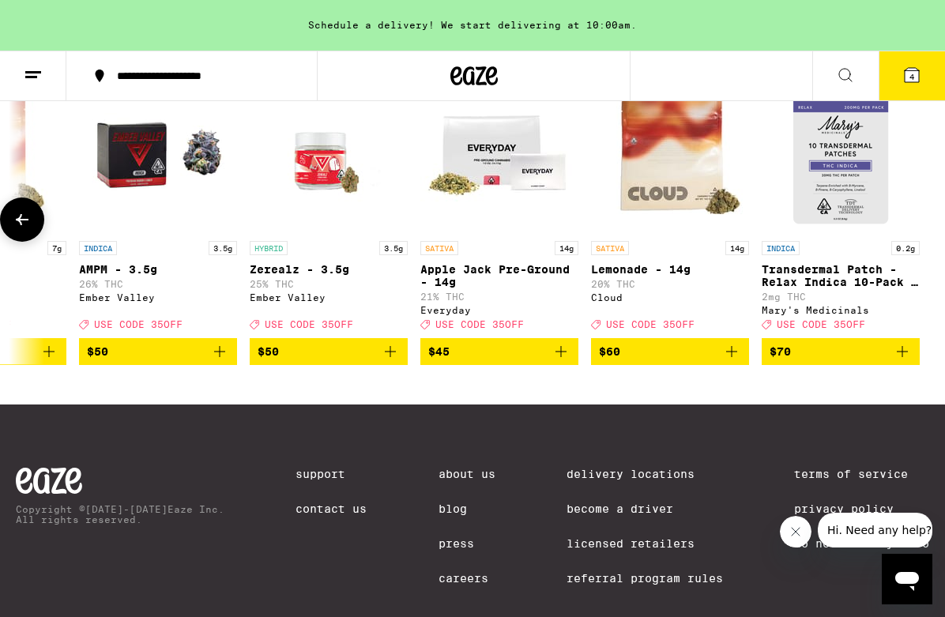
click at [927, 231] on div at bounding box center [923, 220] width 44 height 44
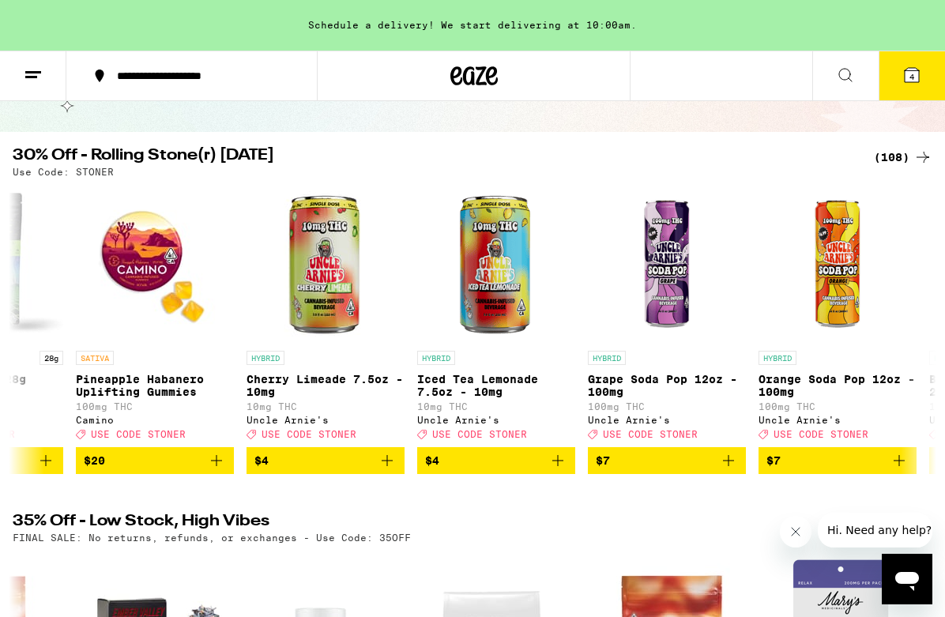
scroll to position [0, 0]
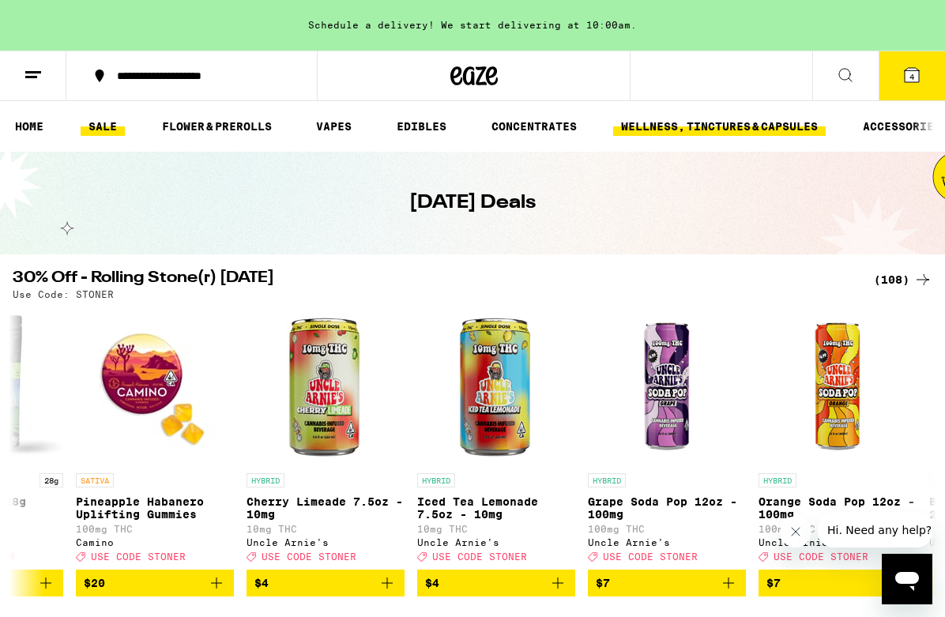
click at [762, 119] on link "WELLNESS, TINCTURES & CAPSULES" at bounding box center [719, 126] width 213 height 19
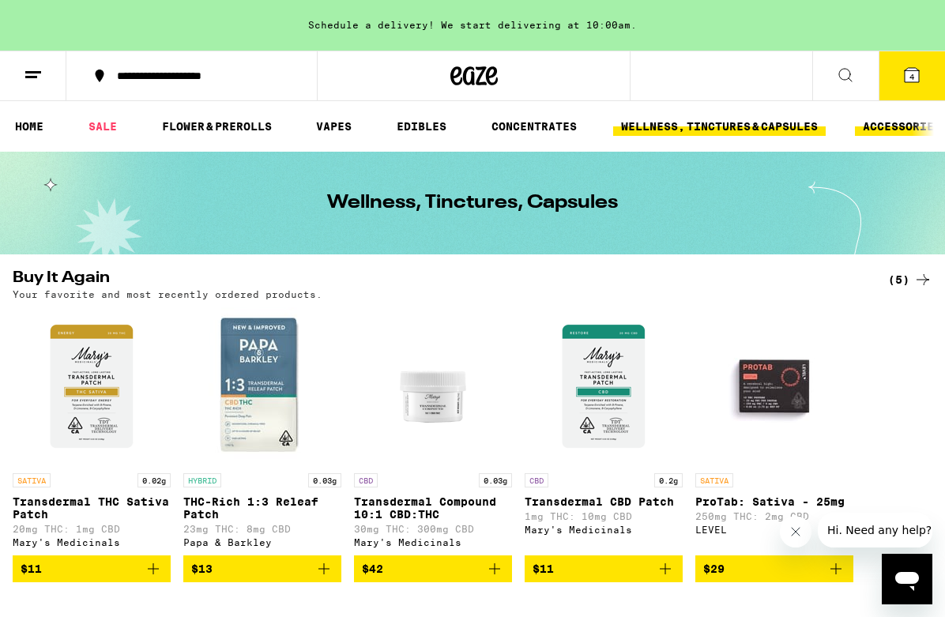
click at [895, 127] on link "ACCESSORIES" at bounding box center [902, 126] width 94 height 19
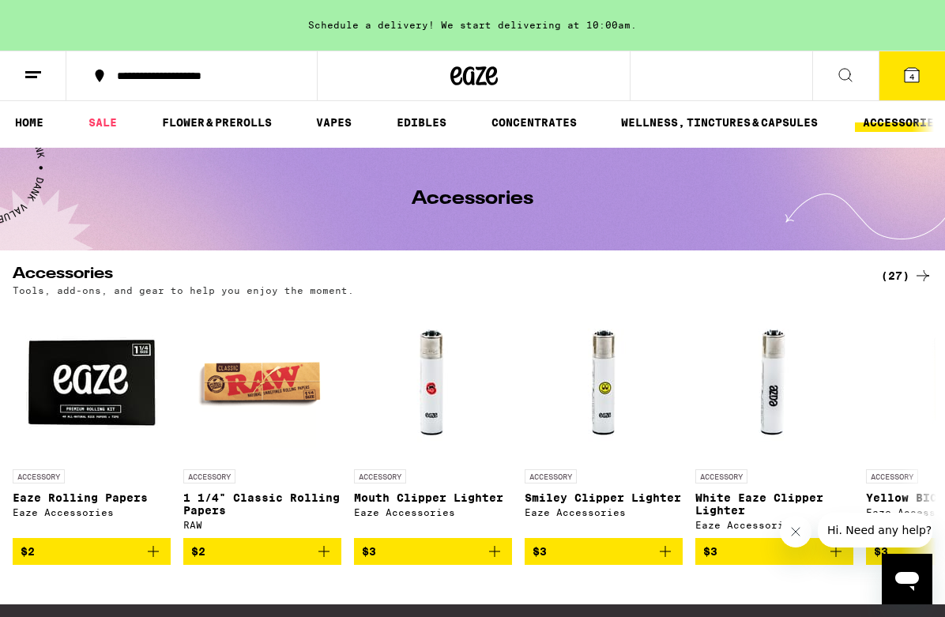
scroll to position [5, 0]
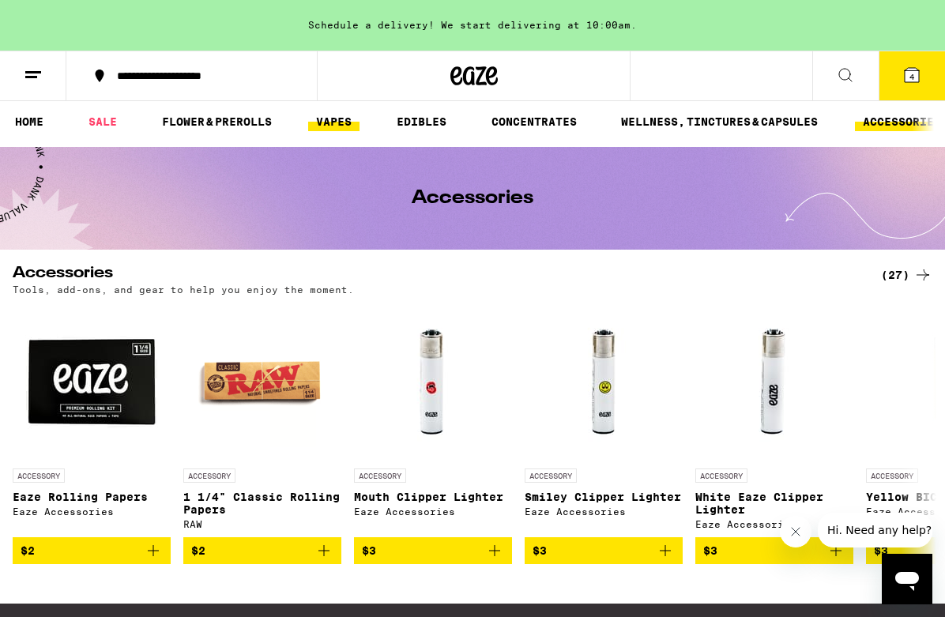
click at [348, 120] on link "VAPES" at bounding box center [333, 121] width 51 height 19
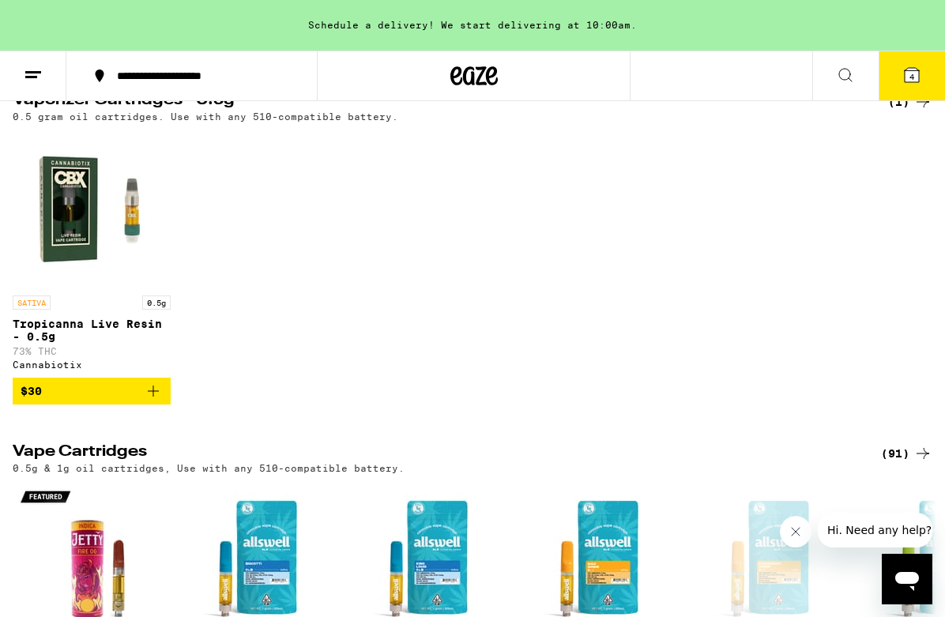
scroll to position [603, 0]
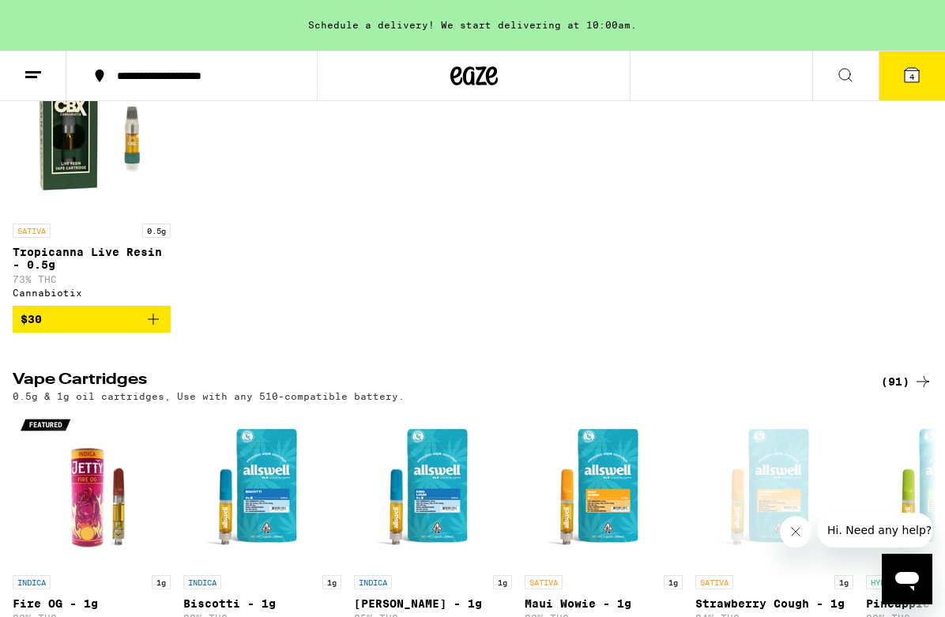
click at [894, 391] on div "(91)" at bounding box center [906, 381] width 51 height 19
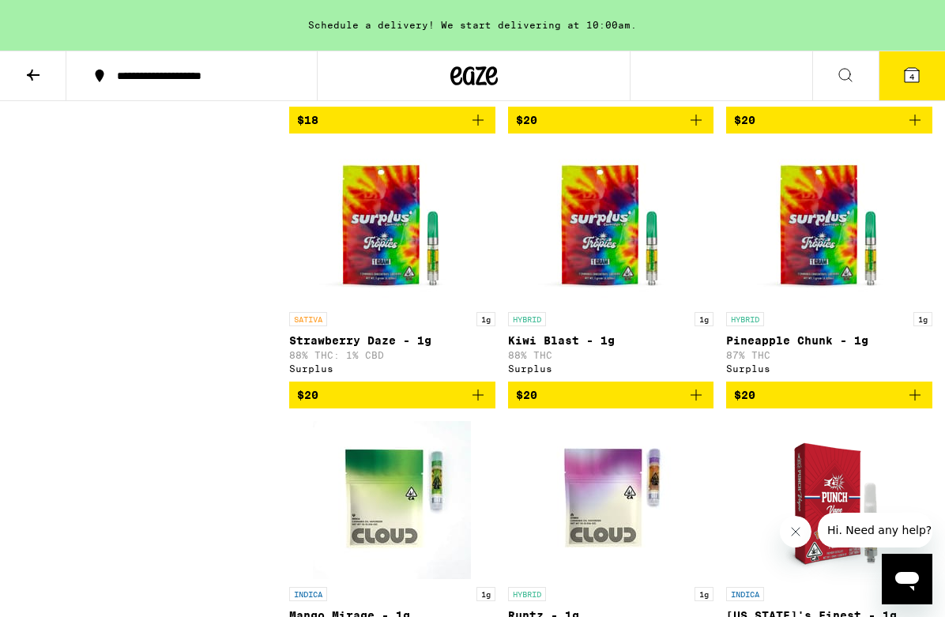
scroll to position [963, 0]
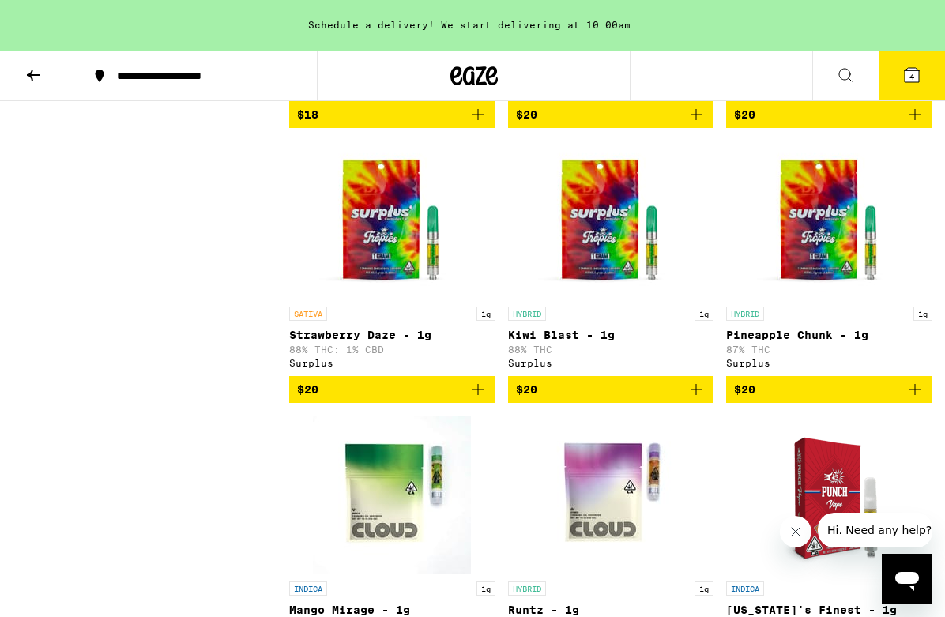
click at [457, 399] on span "$20" at bounding box center [392, 389] width 190 height 19
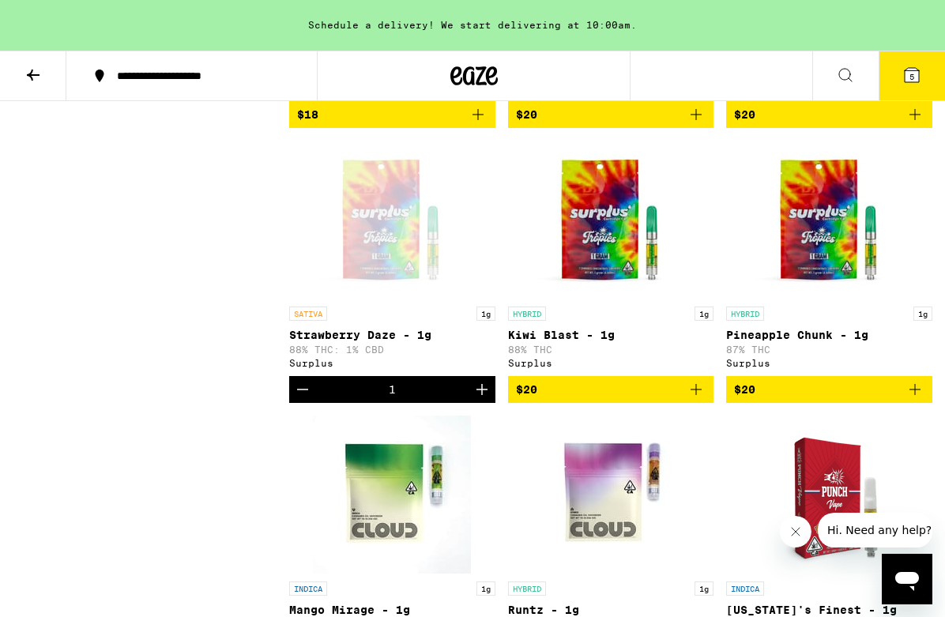
click at [917, 58] on button "5" at bounding box center [912, 75] width 66 height 49
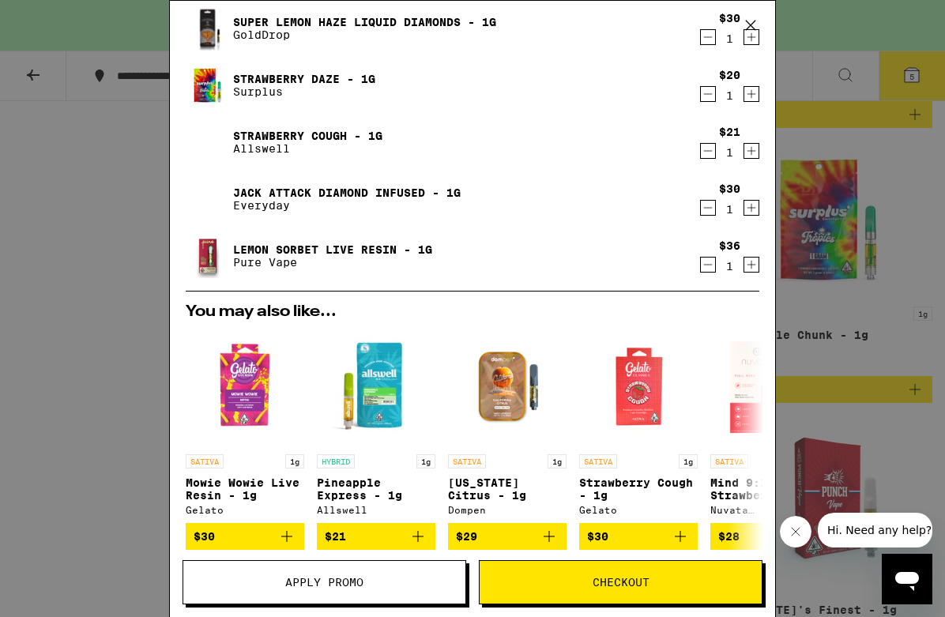
scroll to position [99, 0]
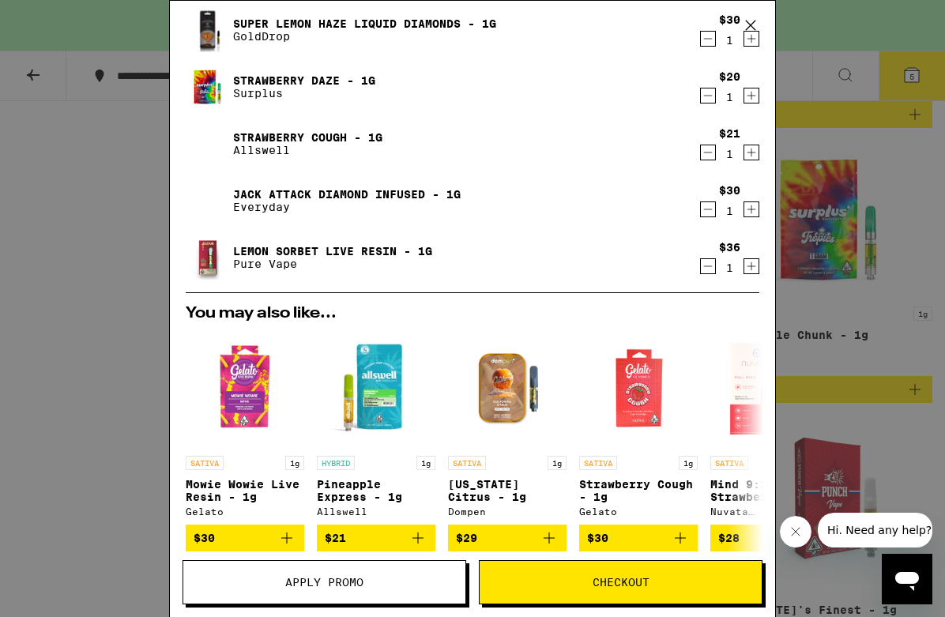
click at [711, 209] on icon "Decrement" at bounding box center [708, 209] width 9 height 0
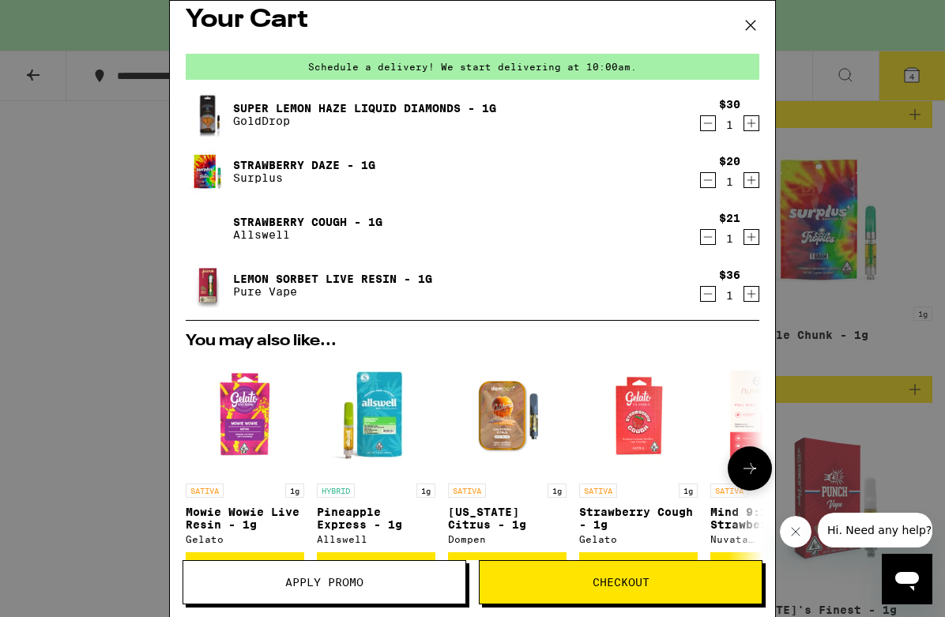
scroll to position [0, 0]
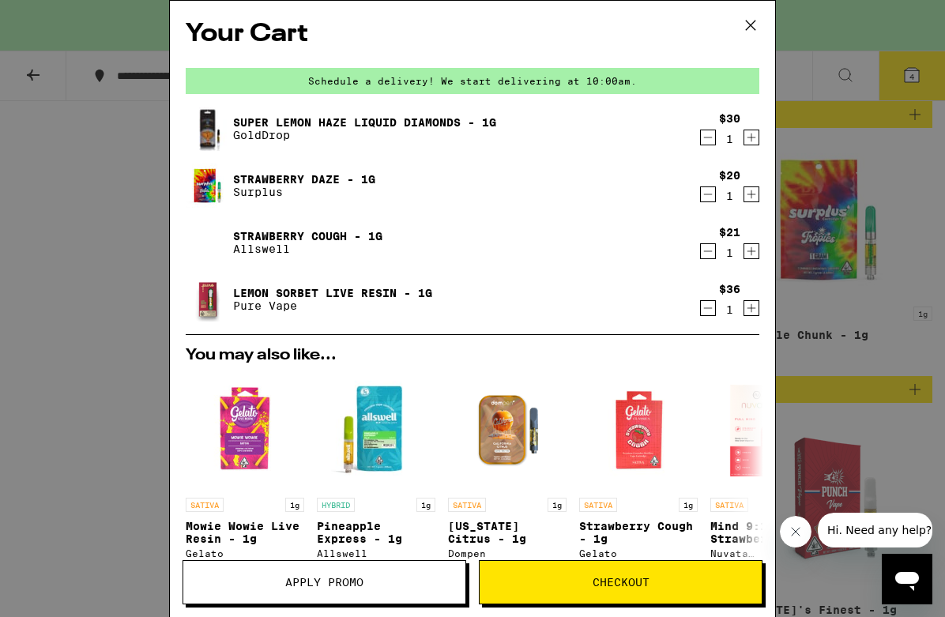
click at [641, 582] on span "Checkout" at bounding box center [621, 582] width 57 height 11
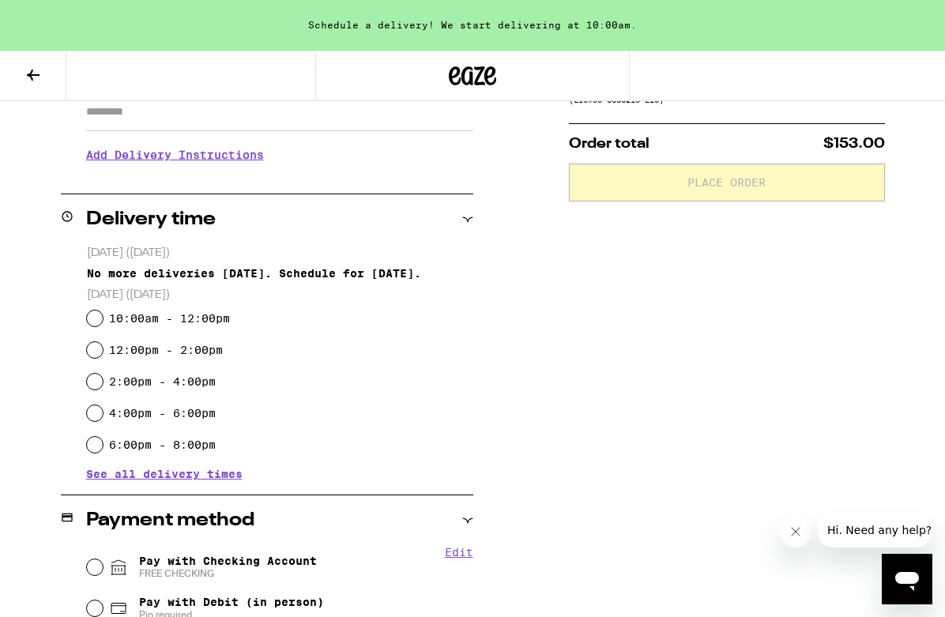
scroll to position [299, 0]
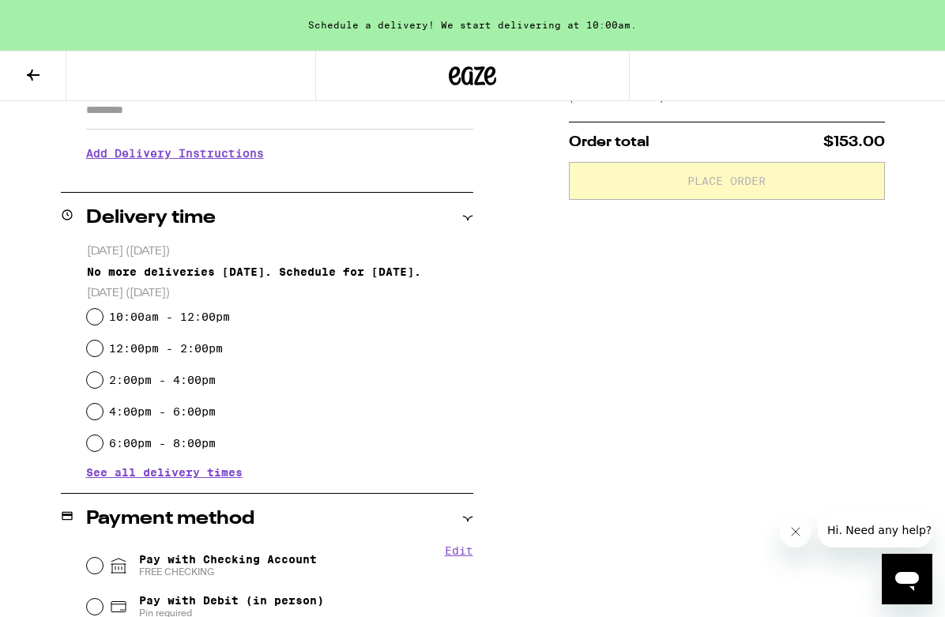
click at [201, 349] on label "12:00pm - 2:00pm" at bounding box center [166, 348] width 114 height 13
click at [103, 349] on input "12:00pm - 2:00pm" at bounding box center [95, 349] width 16 height 16
radio input "true"
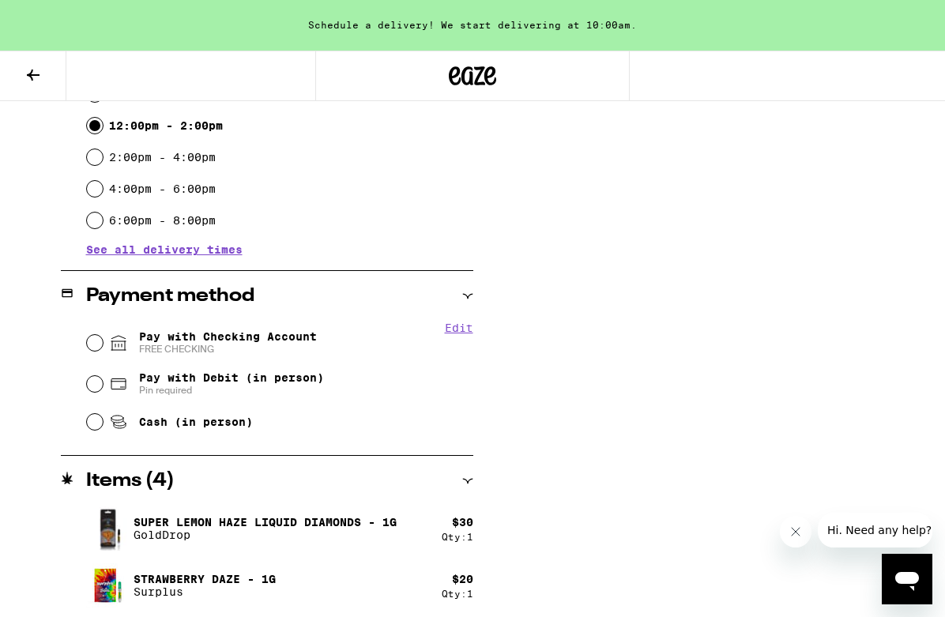
scroll to position [525, 0]
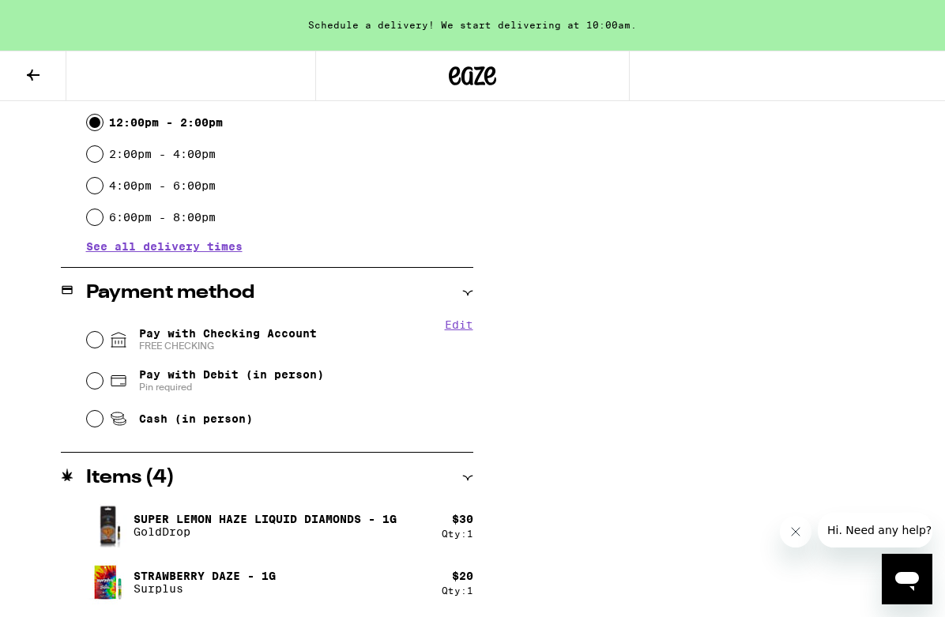
click at [202, 331] on span "Pay with Checking Account FREE CHECKING" at bounding box center [228, 339] width 178 height 25
click at [103, 332] on input "Pay with Checking Account FREE CHECKING" at bounding box center [95, 340] width 16 height 16
radio input "true"
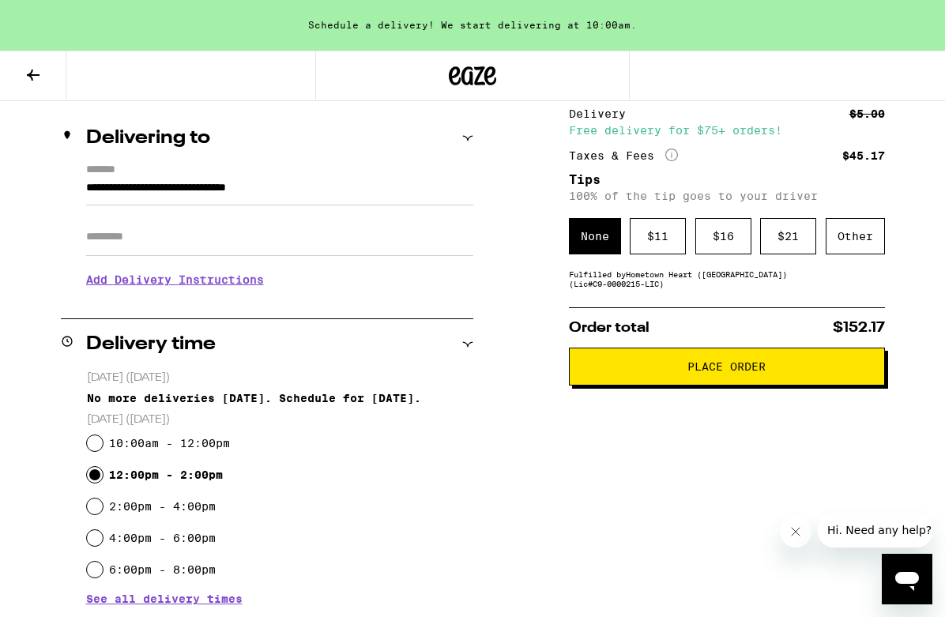
scroll to position [173, 0]
click at [726, 247] on div "$ 16" at bounding box center [723, 236] width 56 height 36
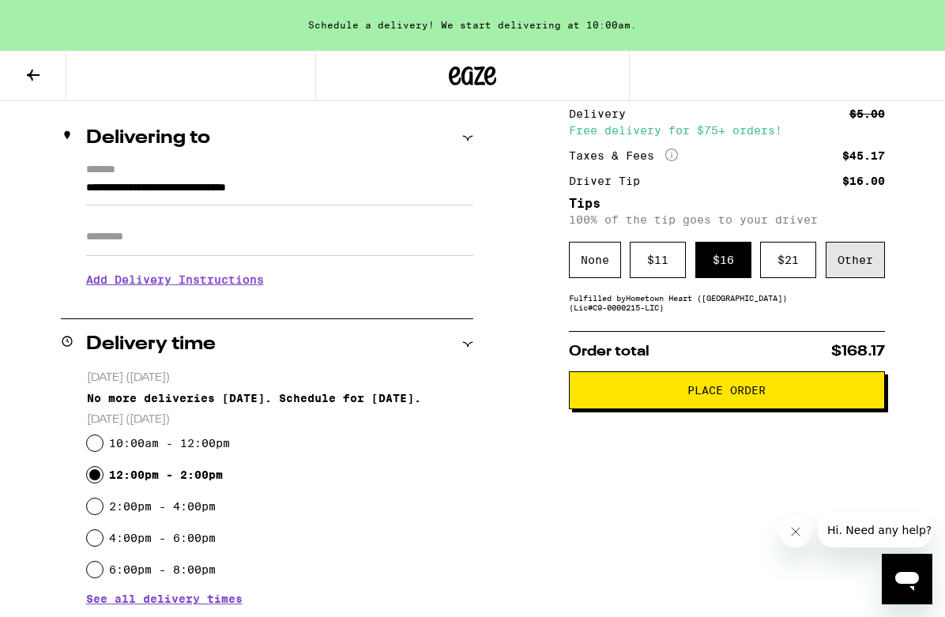
click at [834, 269] on div "Other" at bounding box center [855, 260] width 59 height 36
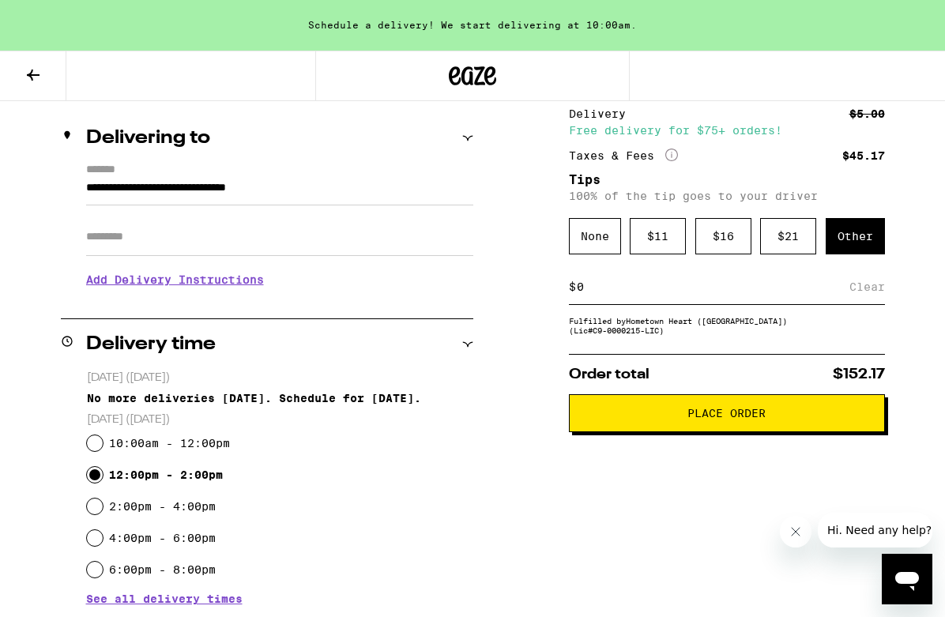
click at [750, 294] on input at bounding box center [712, 287] width 273 height 14
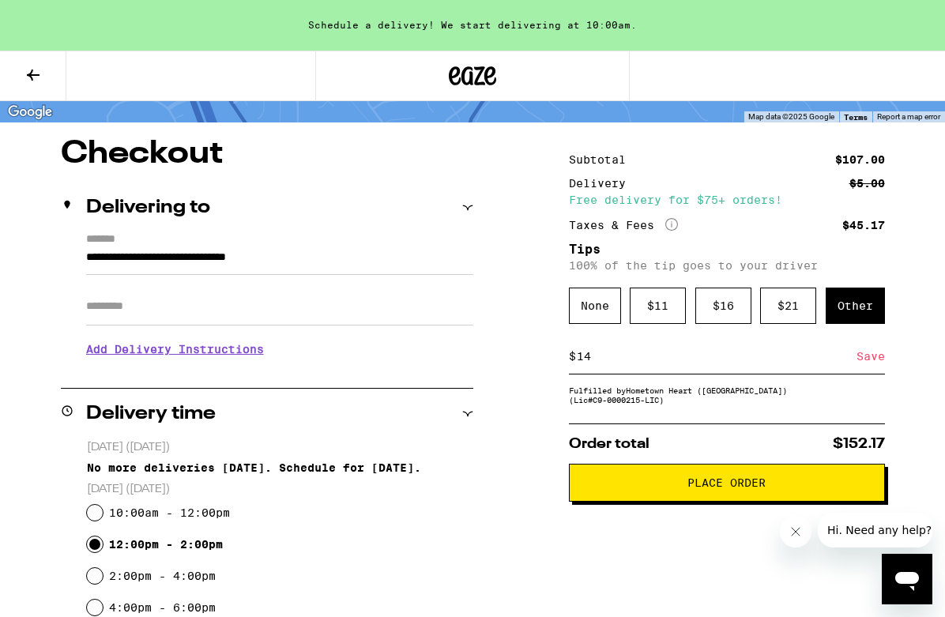
scroll to position [103, 0]
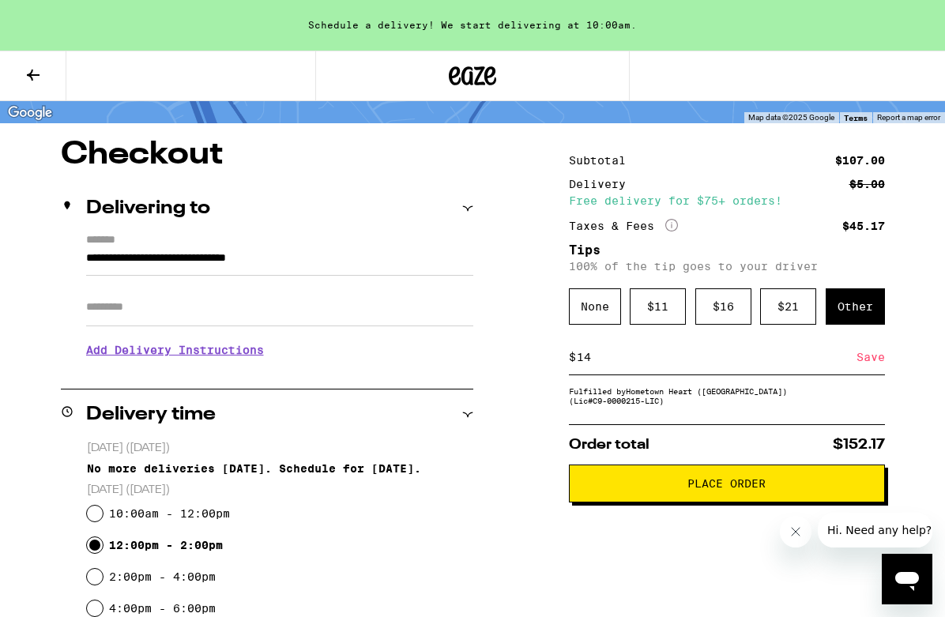
type input "14"
click at [868, 489] on span "Place Order" at bounding box center [726, 483] width 289 height 11
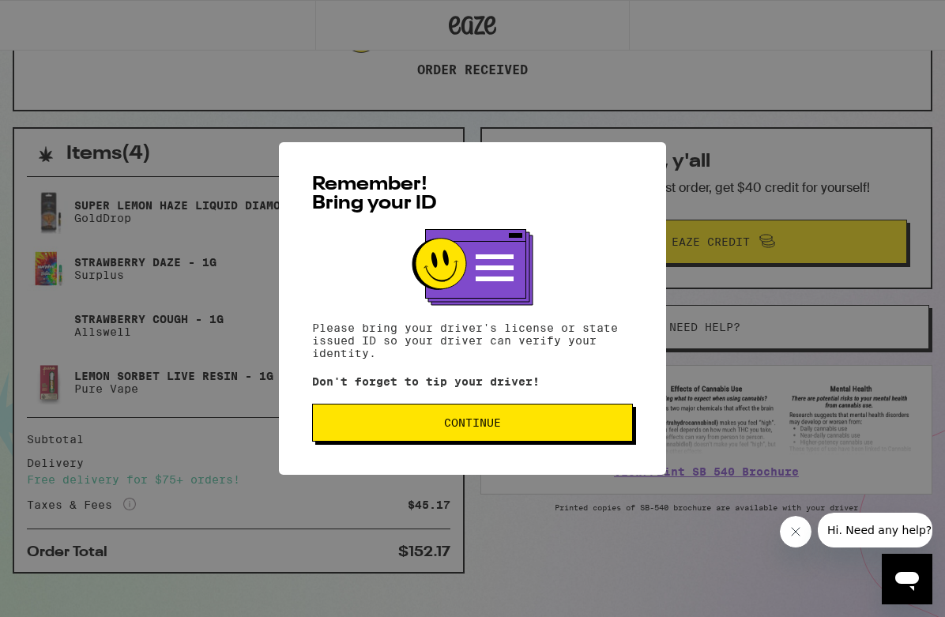
scroll to position [290, 0]
